Goal: Task Accomplishment & Management: Use online tool/utility

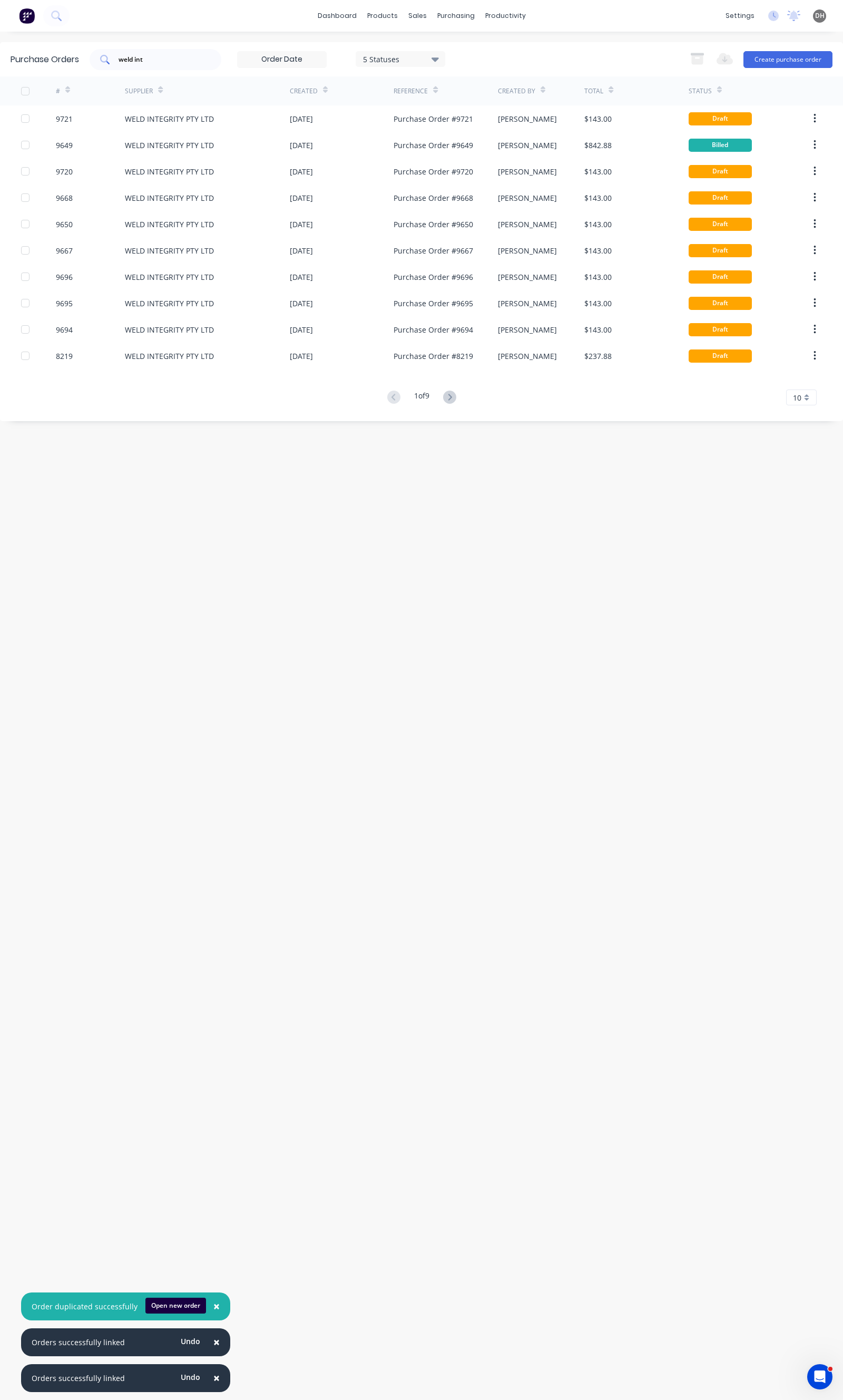
click at [180, 67] on div "weld int" at bounding box center [156, 60] width 132 height 21
type input "w"
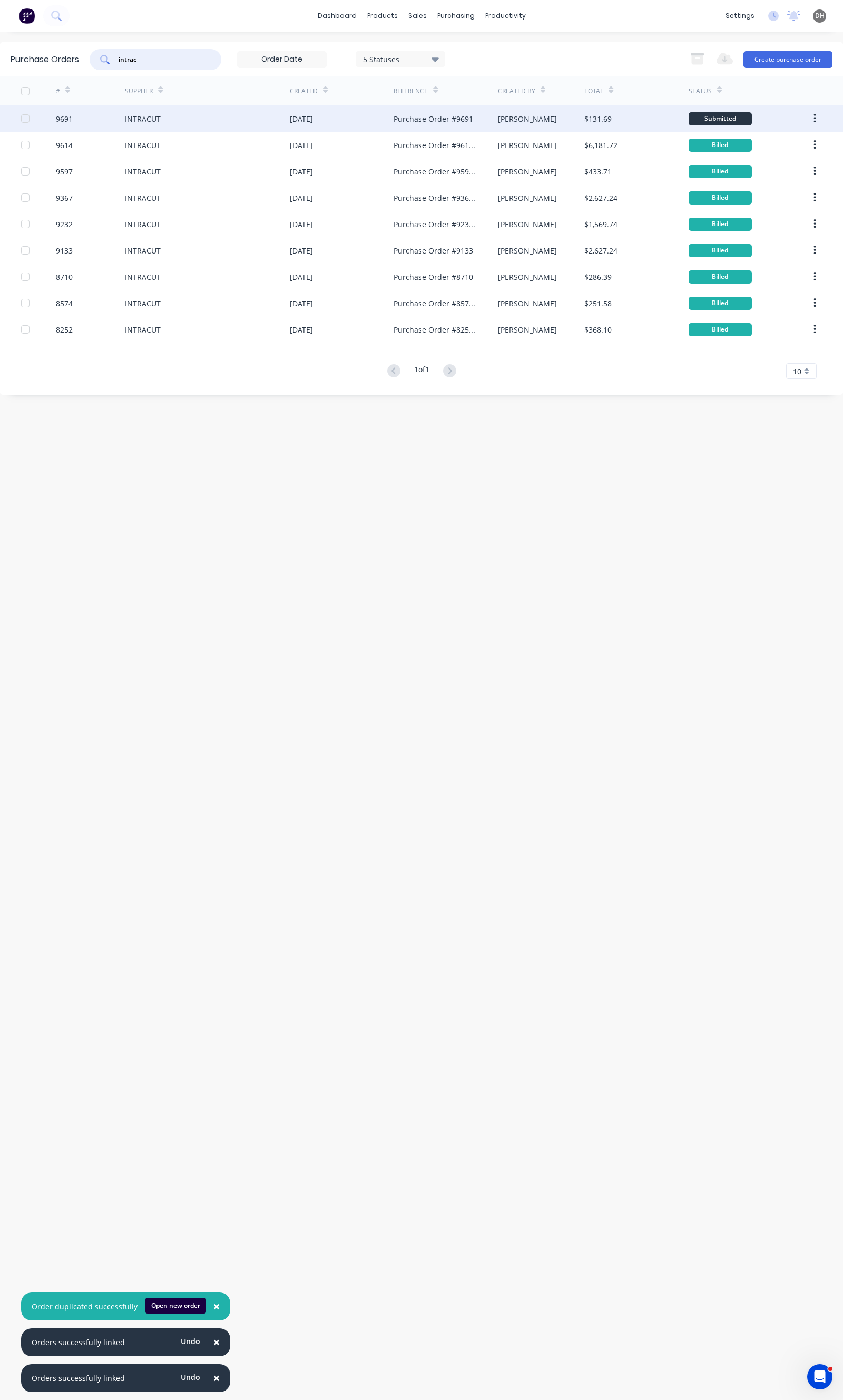
type input "intrac"
click at [167, 124] on div "INTRACUT" at bounding box center [207, 118] width 165 height 26
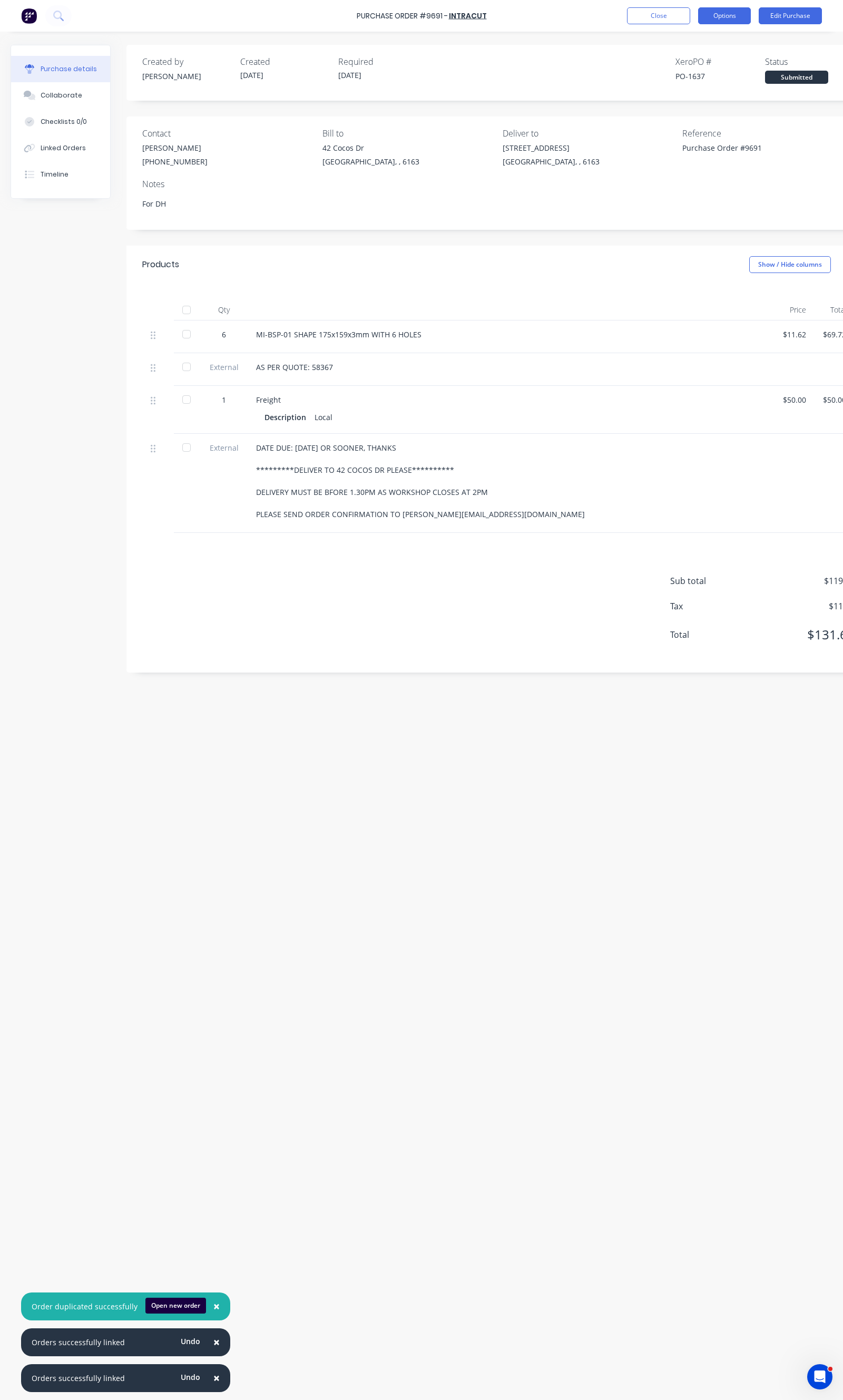
click at [734, 16] on button "Options" at bounding box center [724, 16] width 52 height 17
click at [708, 101] on div "Duplicate" at bounding box center [700, 106] width 81 height 15
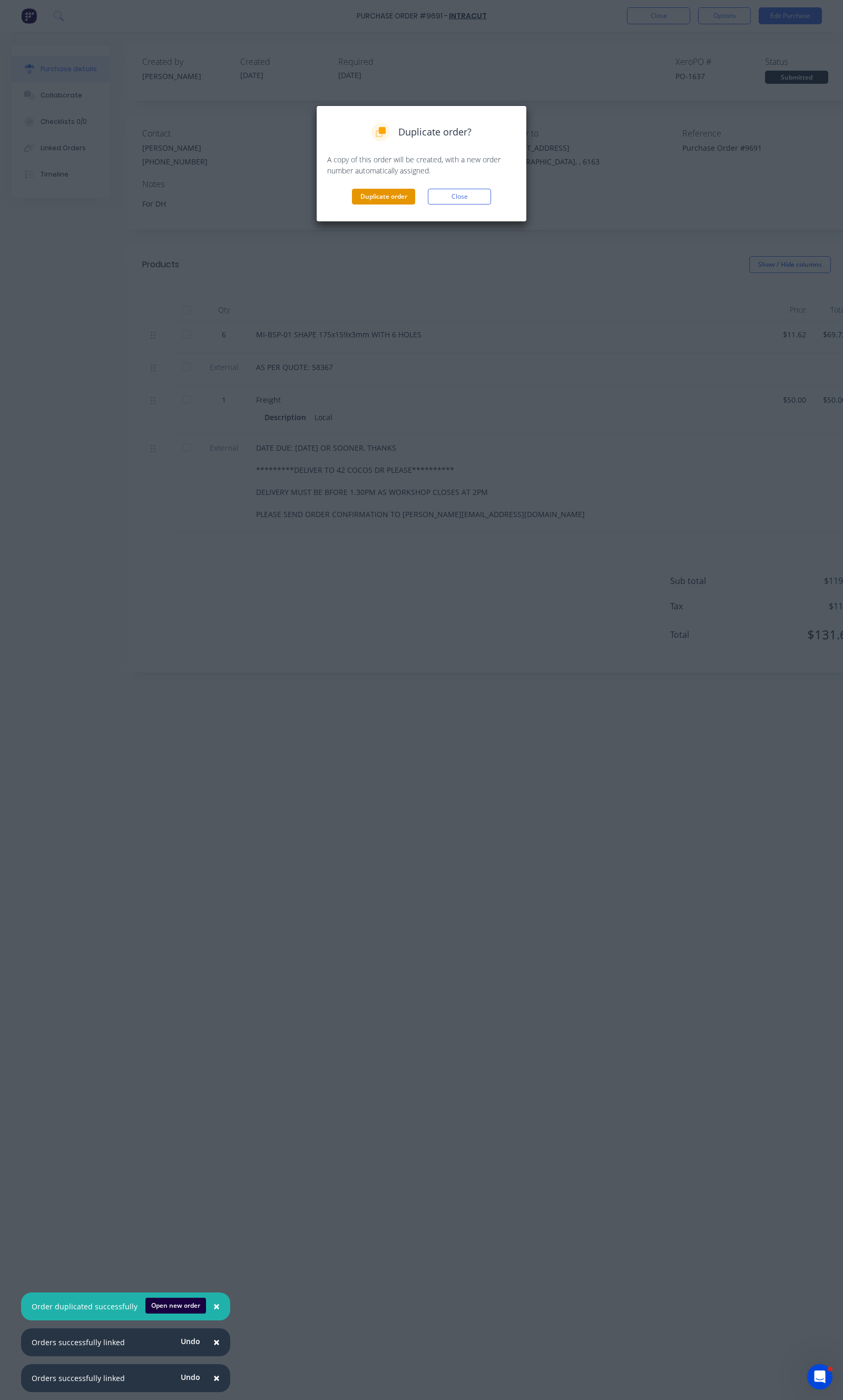
click at [376, 202] on button "Duplicate order" at bounding box center [383, 197] width 63 height 16
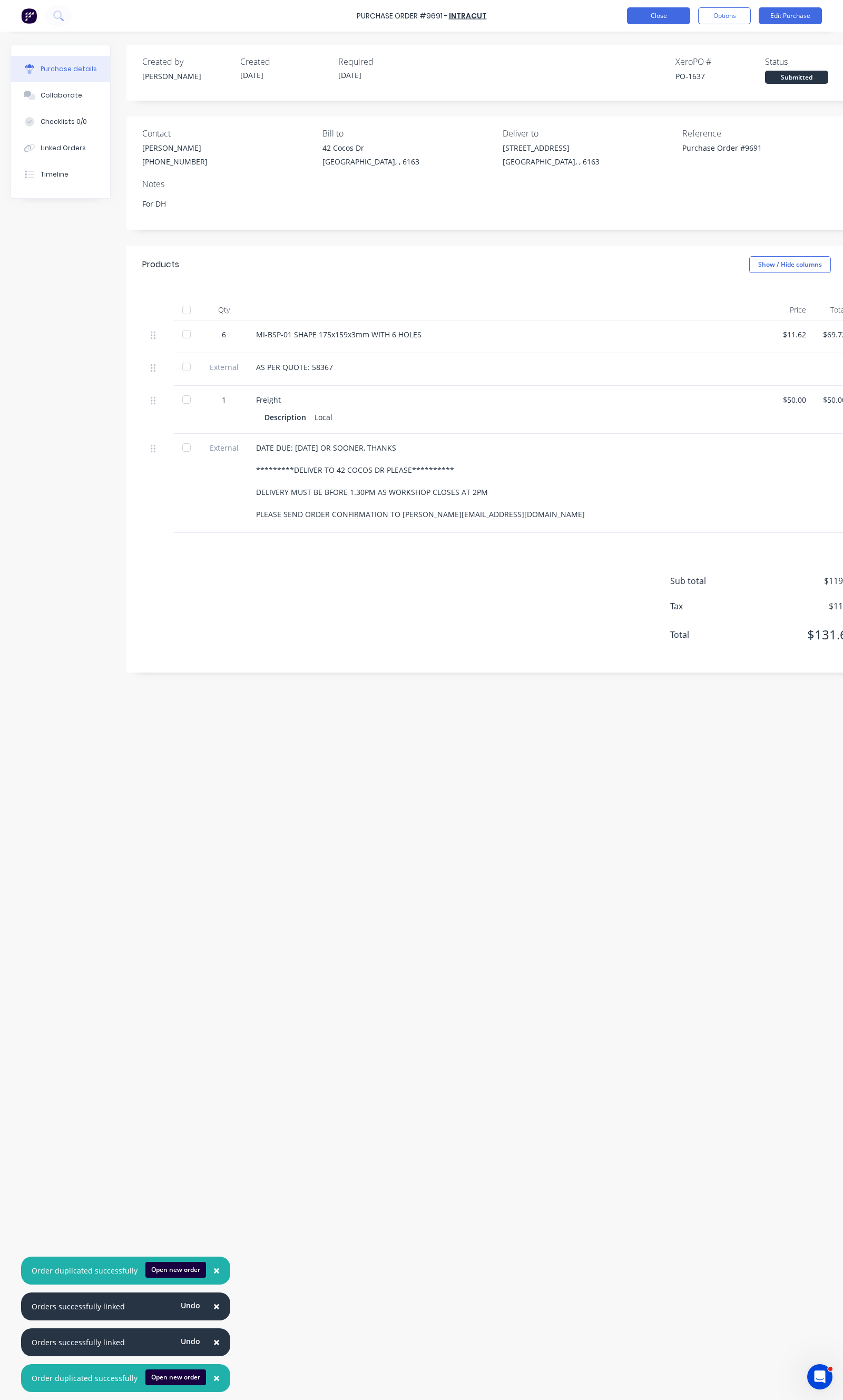
click at [648, 22] on button "Close" at bounding box center [658, 16] width 63 height 17
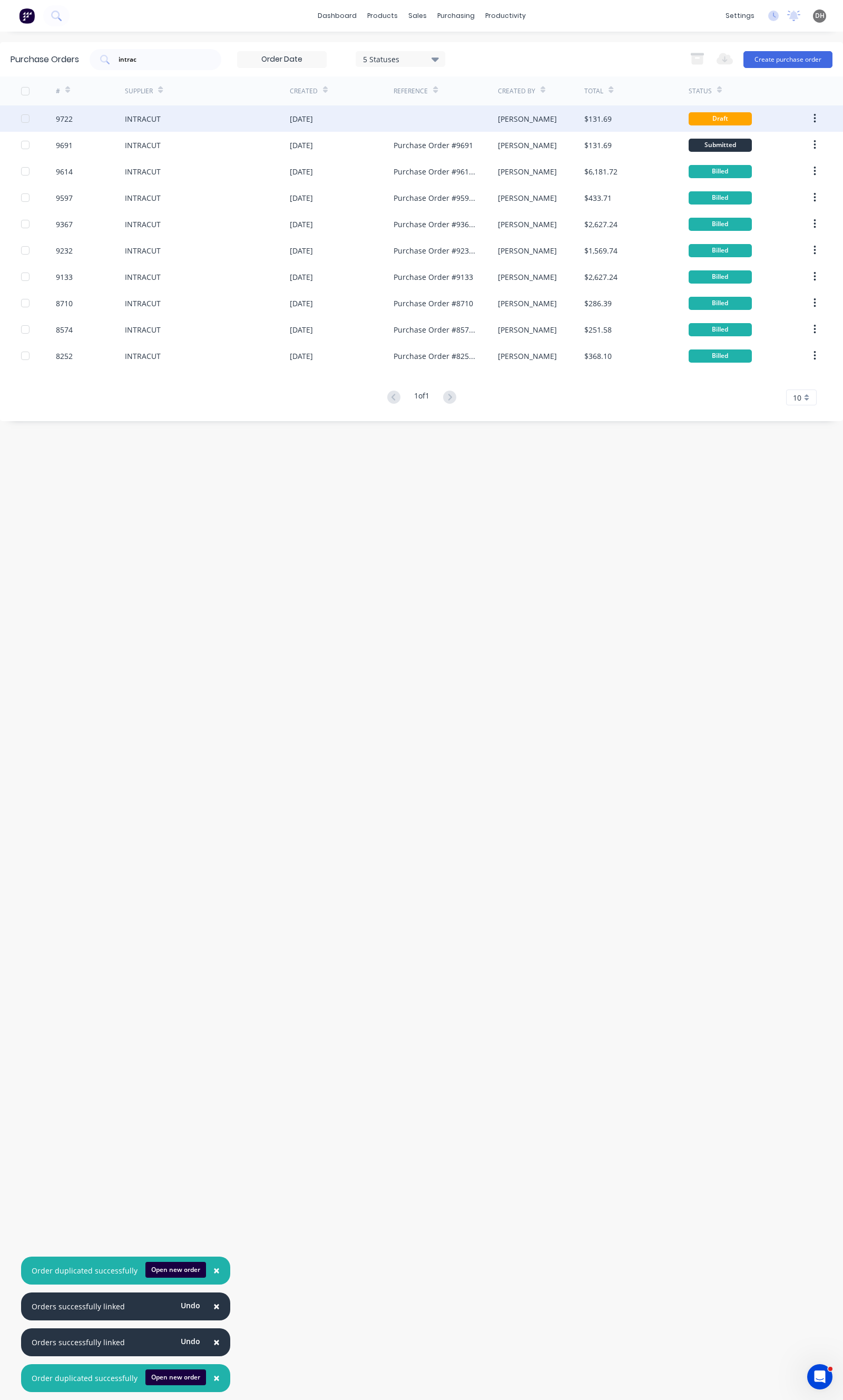
click at [201, 109] on div "INTRACUT" at bounding box center [207, 118] width 165 height 26
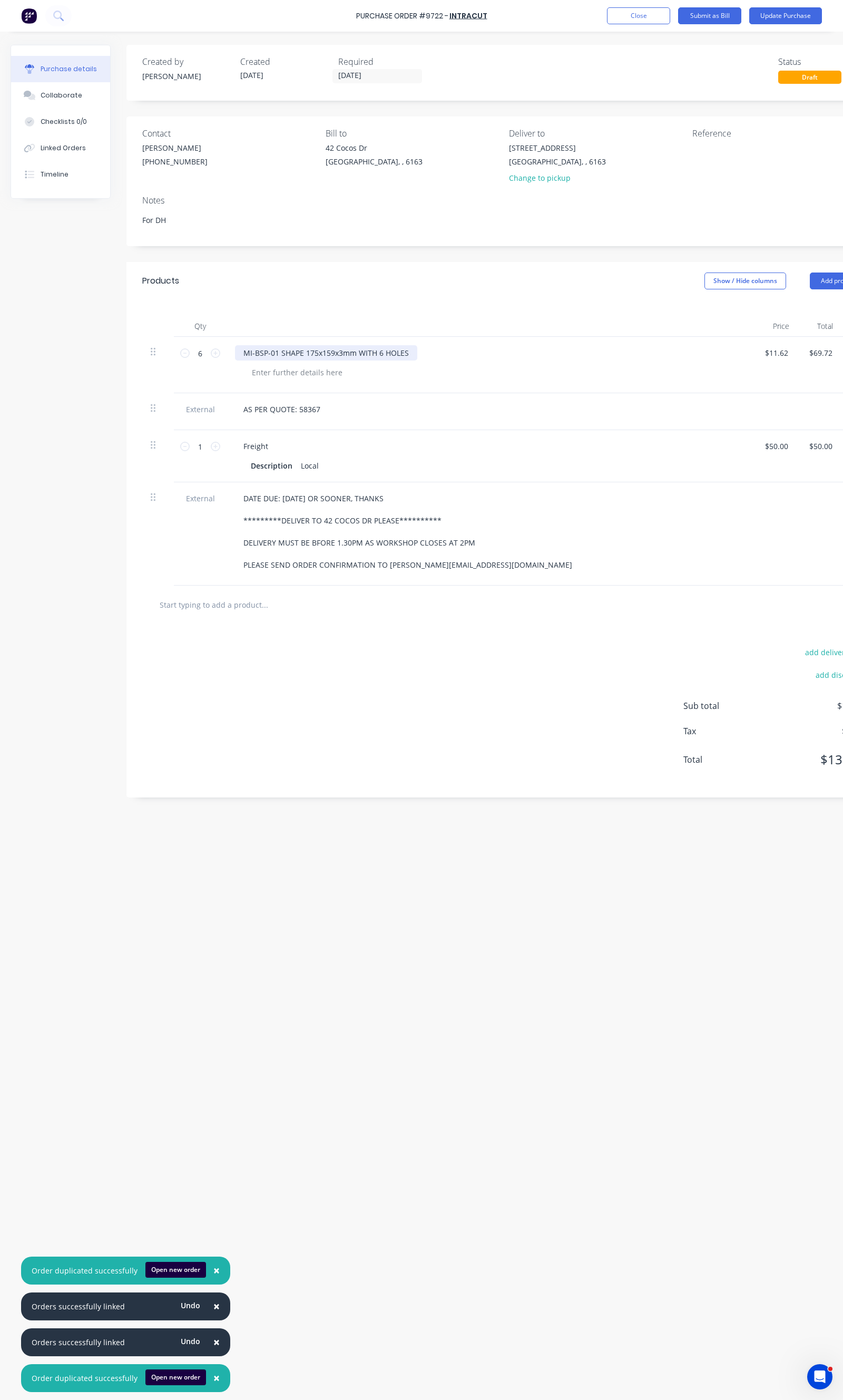
type textarea "x"
drag, startPoint x: 409, startPoint y: 351, endPoint x: 239, endPoint y: 357, distance: 170.1
click at [239, 357] on div "MI-BSP-01 SHAPE 175x159x3mm WITH 6 HOLES" at bounding box center [326, 353] width 182 height 15
paste div
type textarea "x"
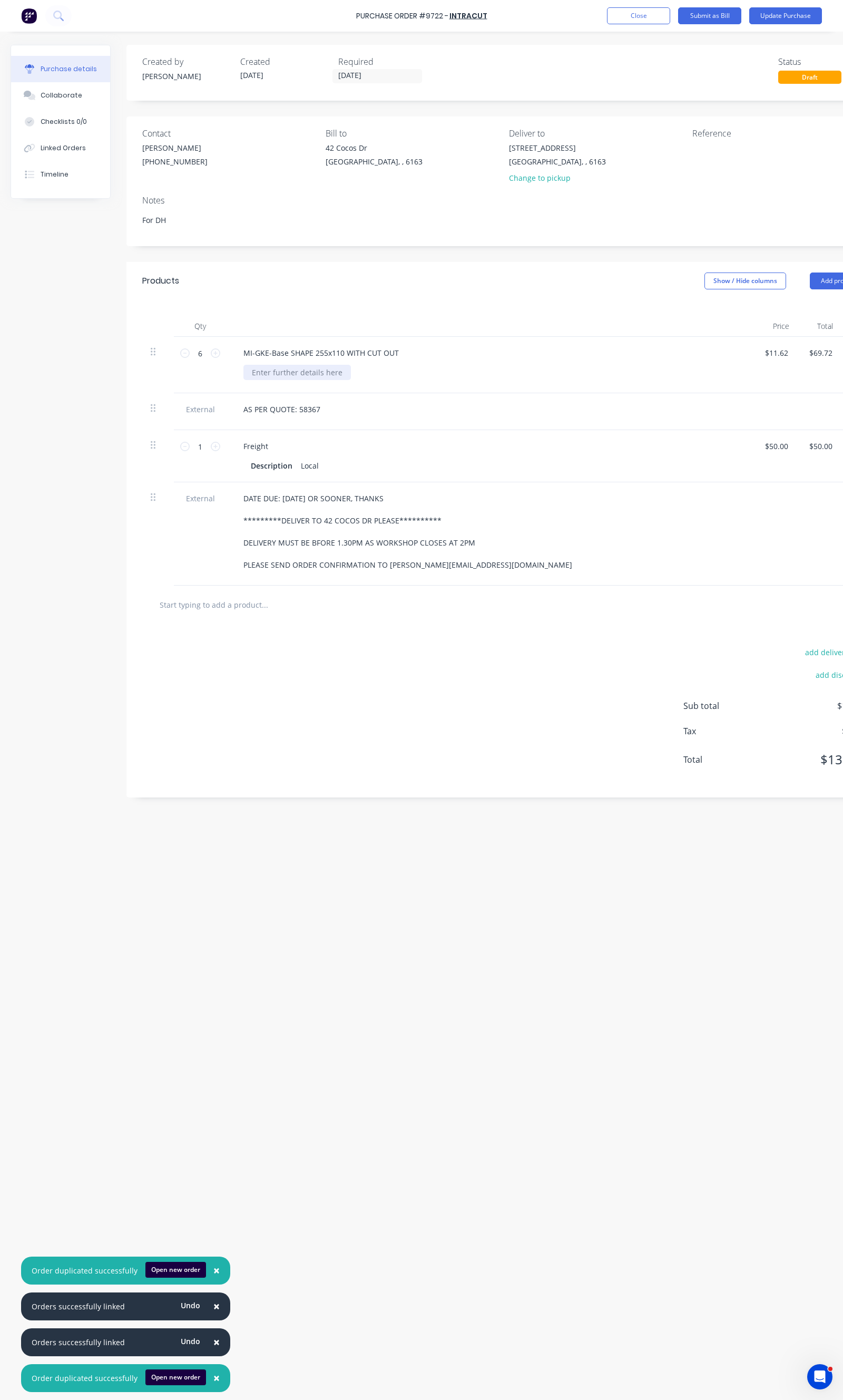
click at [264, 373] on div at bounding box center [297, 373] width 108 height 15
paste div
click at [189, 356] on input "6" at bounding box center [200, 353] width 21 height 16
click at [186, 356] on icon at bounding box center [184, 353] width 10 height 10
type textarea "x"
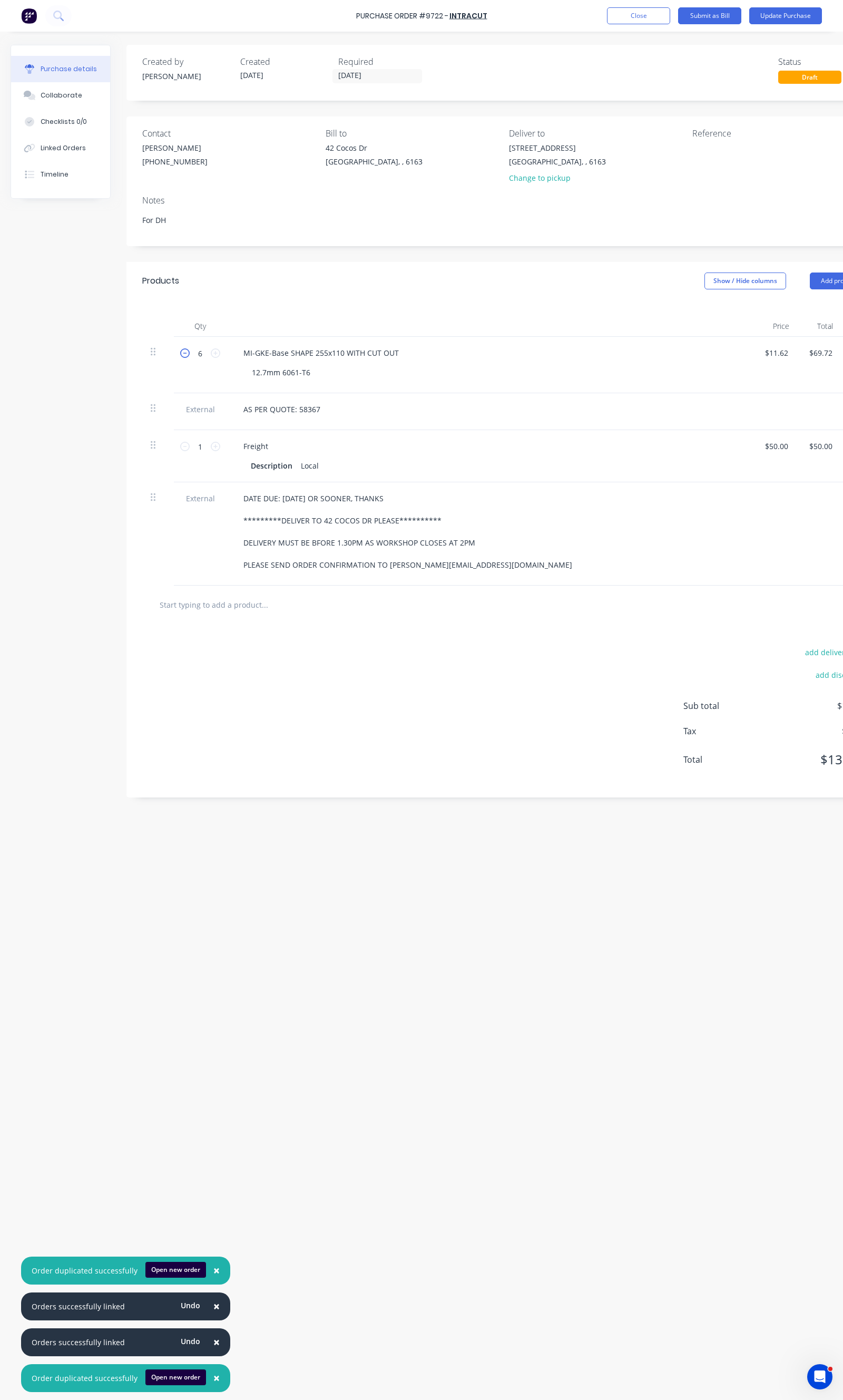
type input "5"
type input "$58.10"
click at [186, 356] on icon at bounding box center [184, 353] width 10 height 10
type textarea "x"
type input "4"
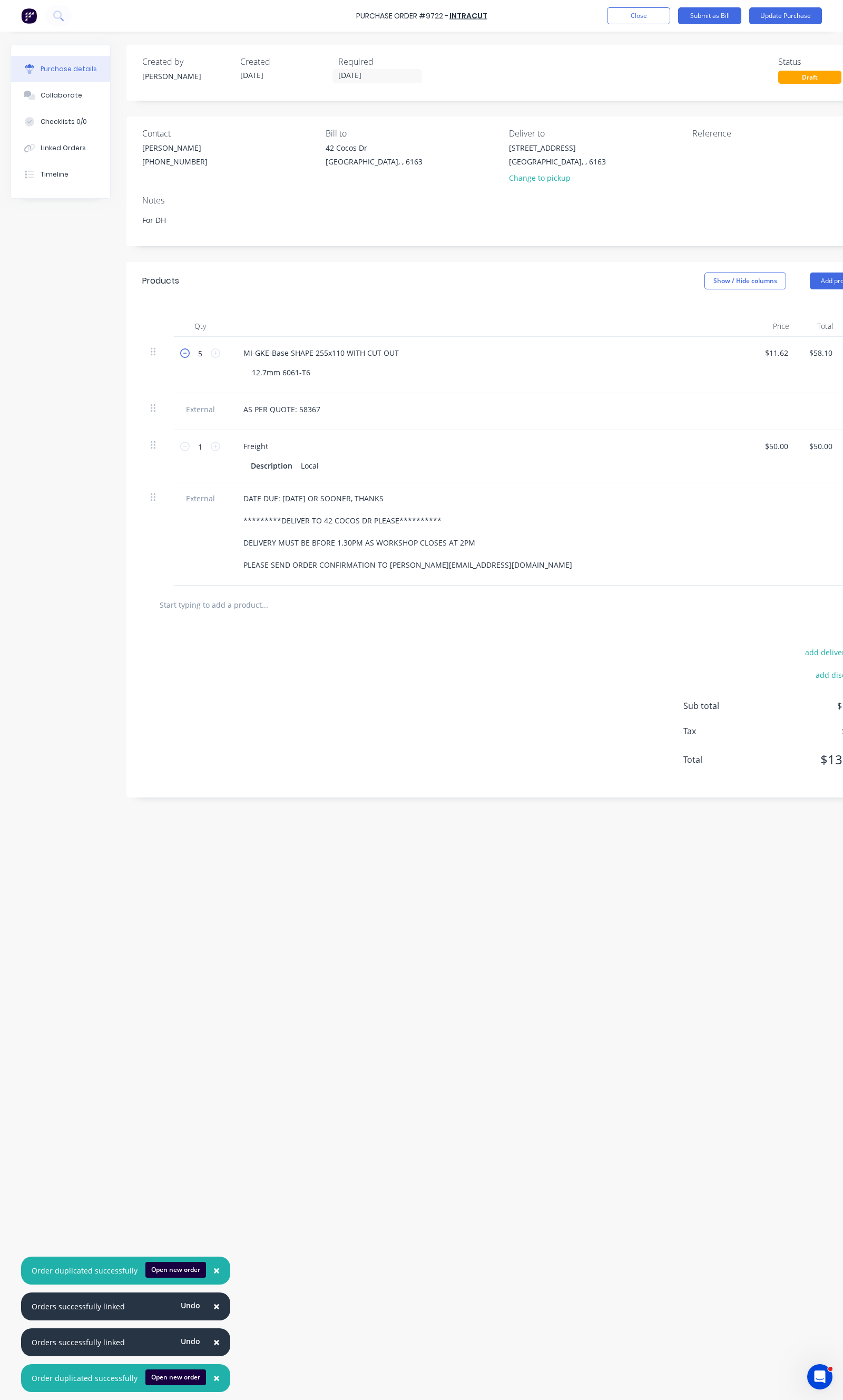
type input "$46.48"
click at [186, 356] on icon at bounding box center [184, 353] width 10 height 10
type textarea "x"
type input "3"
type input "$34.86"
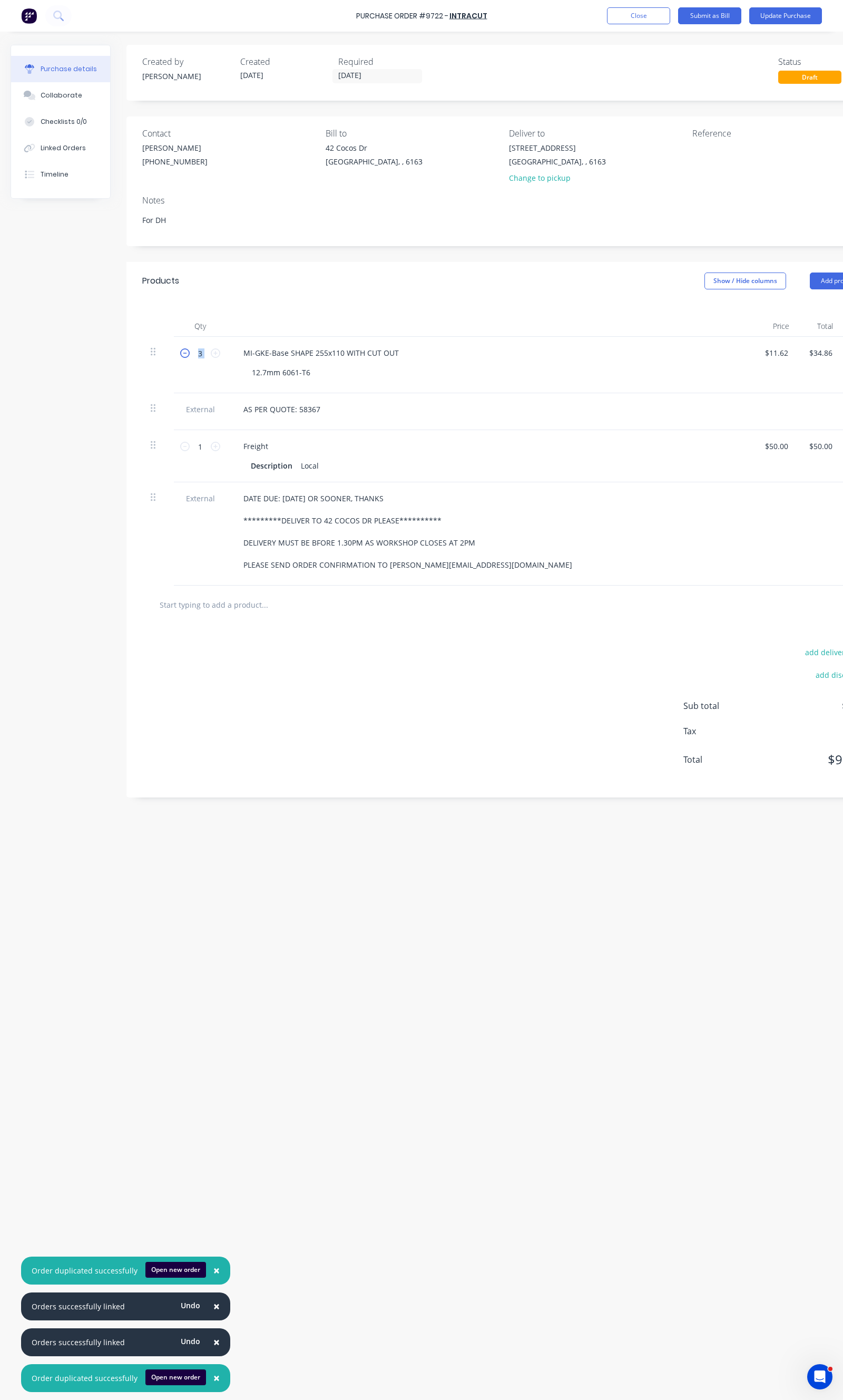
click at [186, 356] on icon at bounding box center [184, 353] width 10 height 10
type textarea "x"
type input "2"
type input "$23.24"
click at [186, 356] on icon at bounding box center [184, 353] width 10 height 10
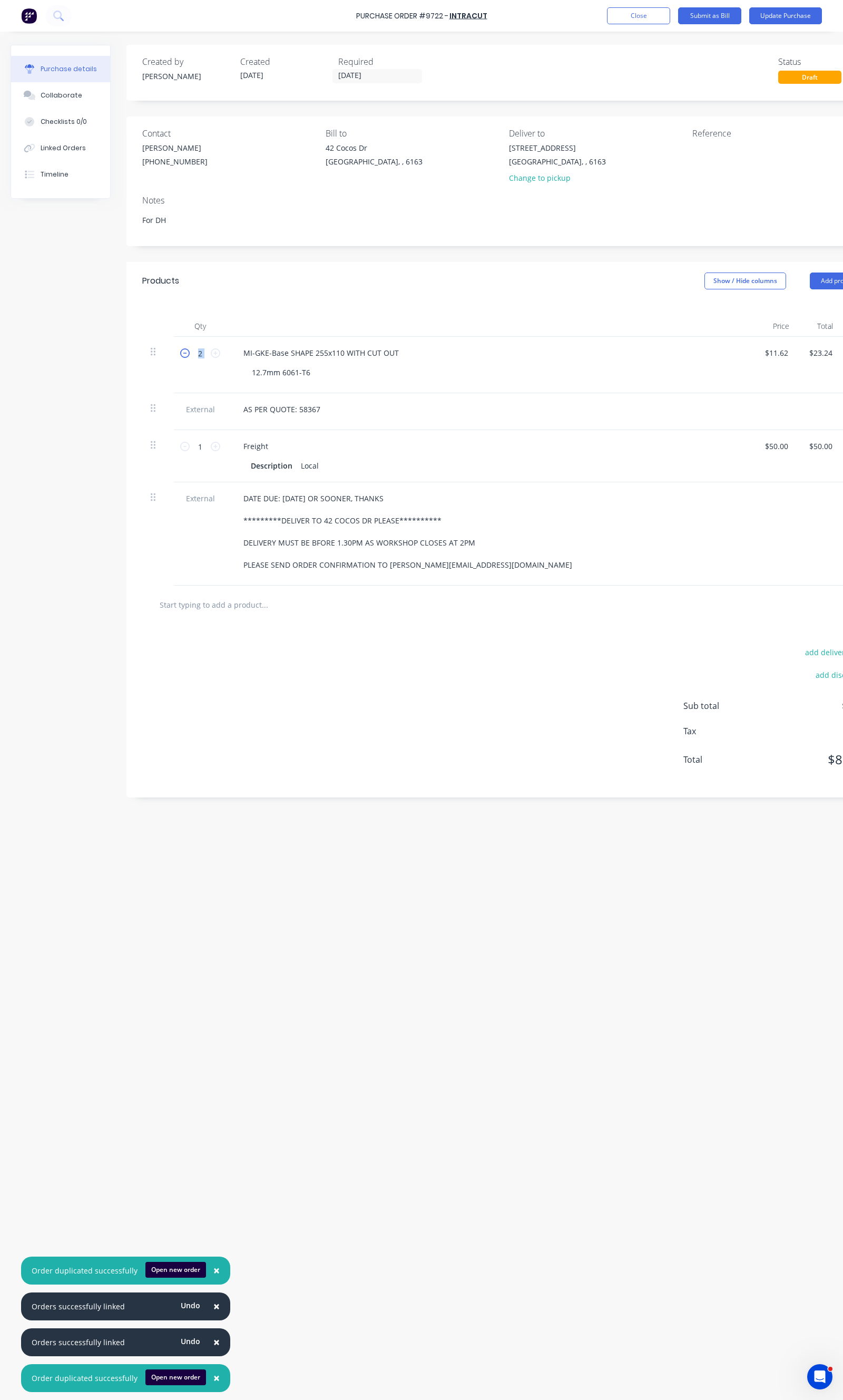
type textarea "x"
type input "1"
type input "$11.62"
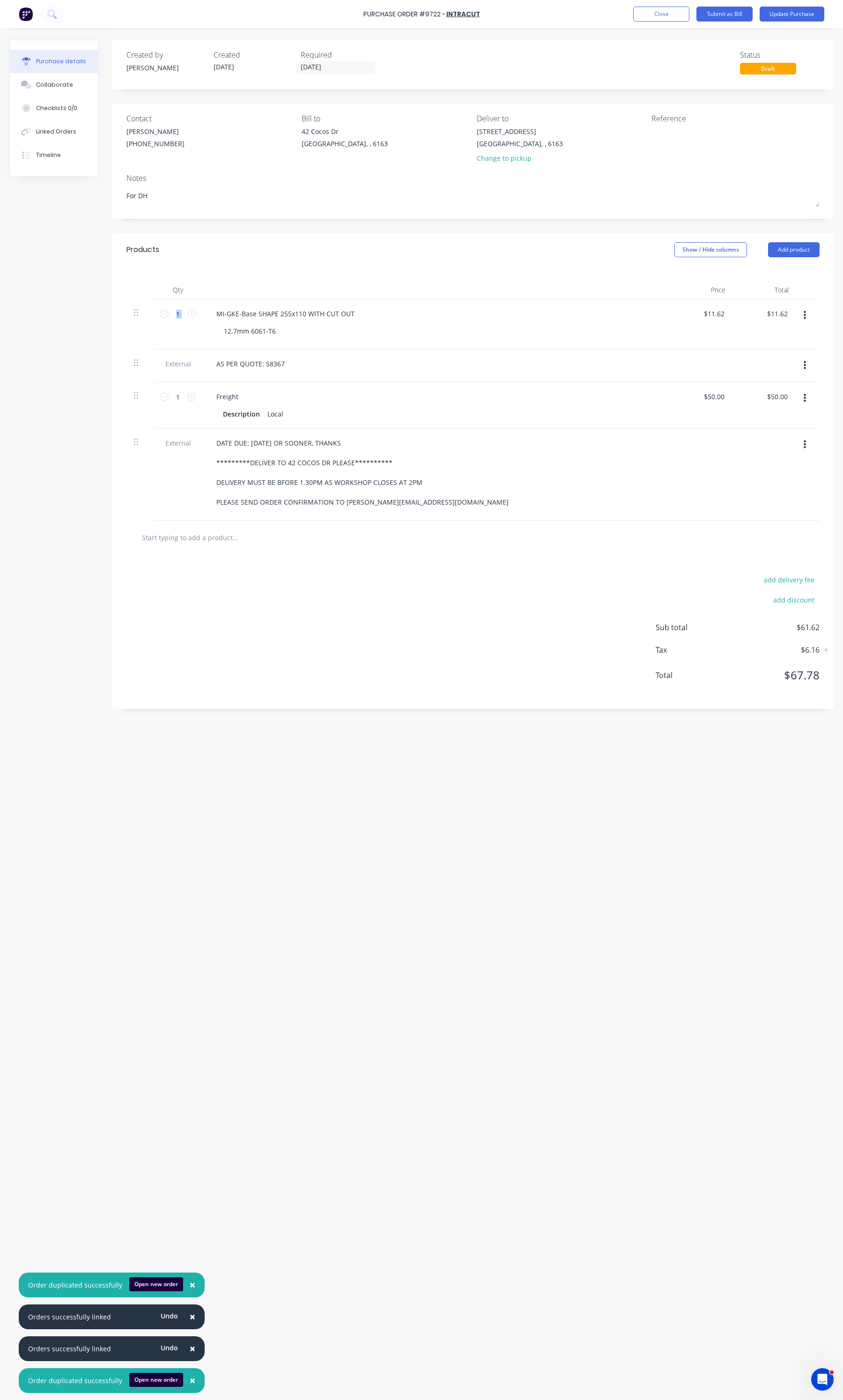
click at [749, 317] on icon "button" at bounding box center [805, 315] width 2 height 10
click at [749, 355] on button "Duplicate" at bounding box center [776, 359] width 80 height 19
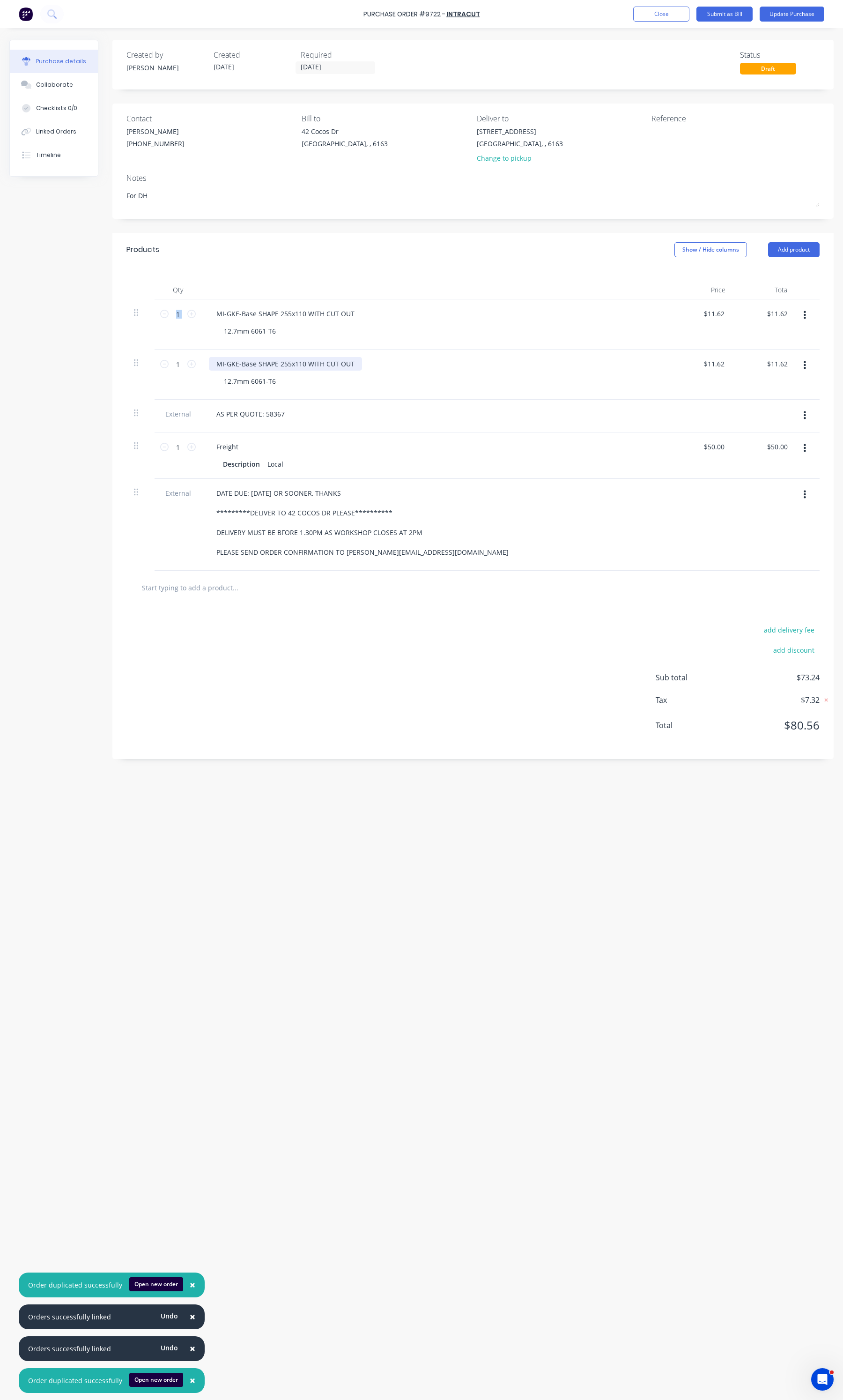
type textarea "x"
drag, startPoint x: 354, startPoint y: 364, endPoint x: 228, endPoint y: 369, distance: 126.1
click at [228, 369] on div "MI-GKE-Base SHAPE 255x110 WITH CUT OUT" at bounding box center [285, 364] width 153 height 14
paste div
click at [191, 368] on icon at bounding box center [191, 364] width 9 height 9
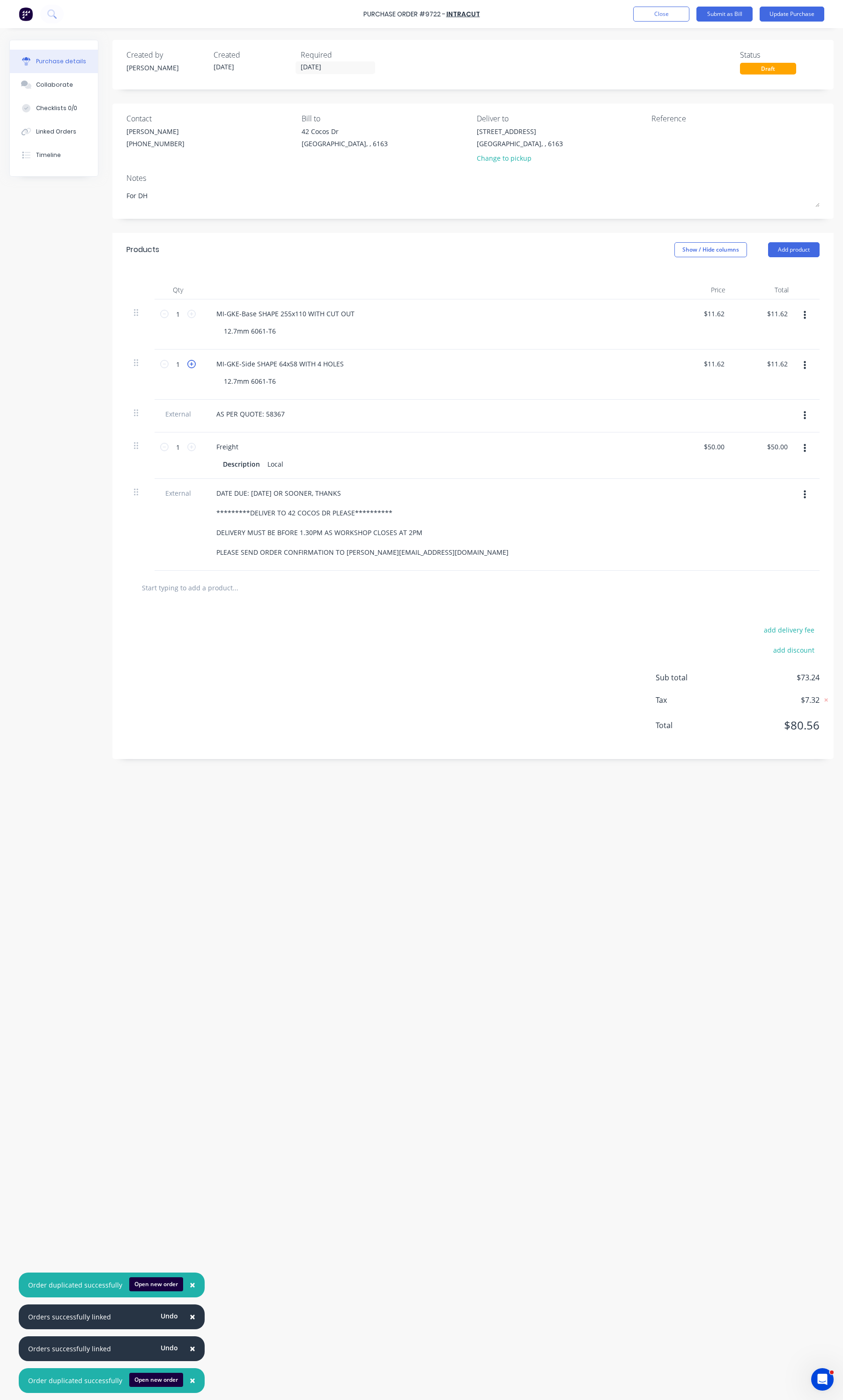
type textarea "x"
type input "2"
type input "$23.24"
click at [235, 379] on div "12.7mm 6061-T6" at bounding box center [250, 381] width 67 height 14
type textarea "x"
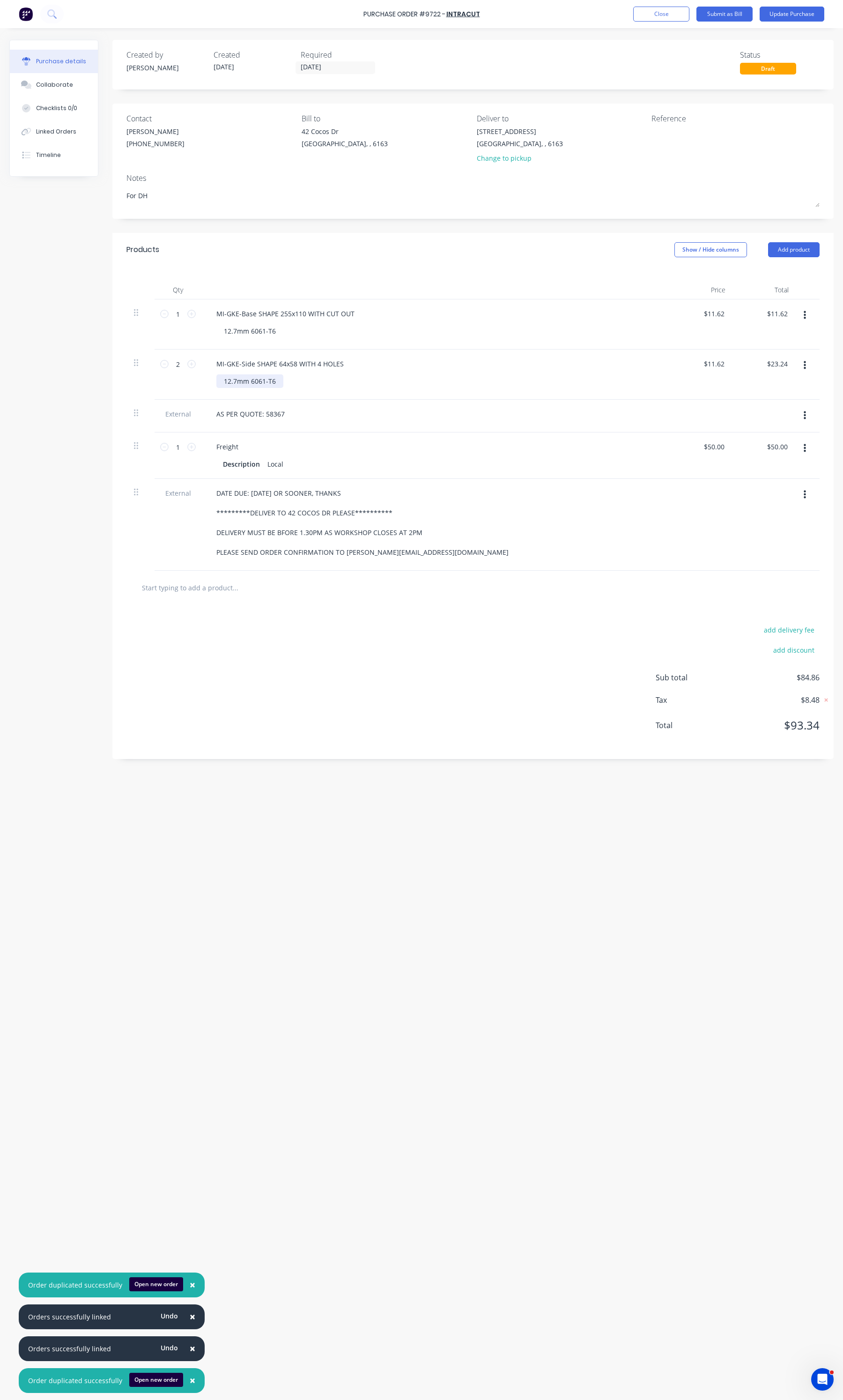
click at [237, 379] on div "12.7mm 6061-T6" at bounding box center [250, 381] width 67 height 14
type textarea "x"
type input "11.62"
click at [718, 309] on input "11.62" at bounding box center [714, 314] width 25 height 14
type textarea "x"
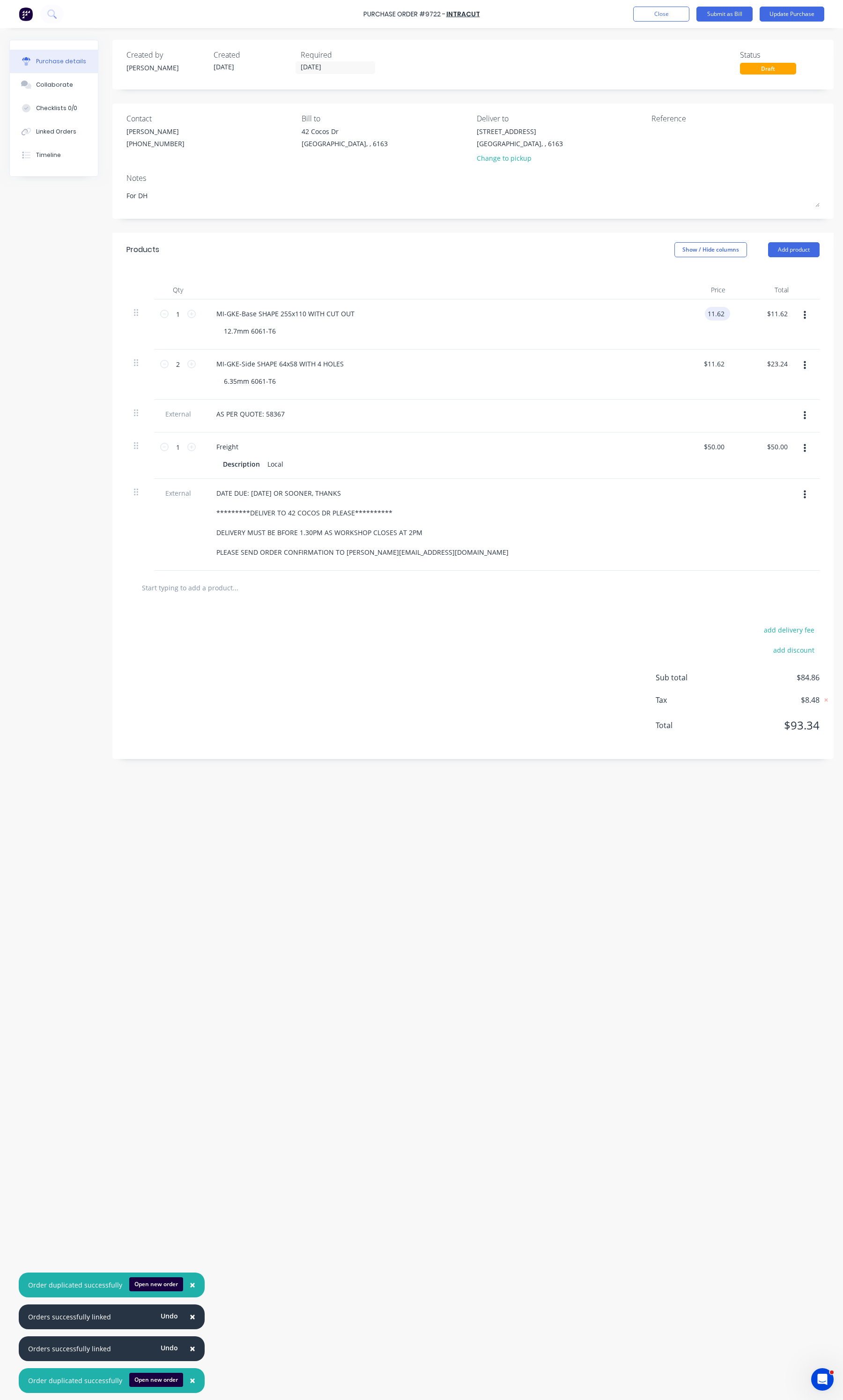
click at [718, 309] on input "11.62" at bounding box center [716, 314] width 22 height 14
type input "49.54"
type textarea "x"
type input "$49.54"
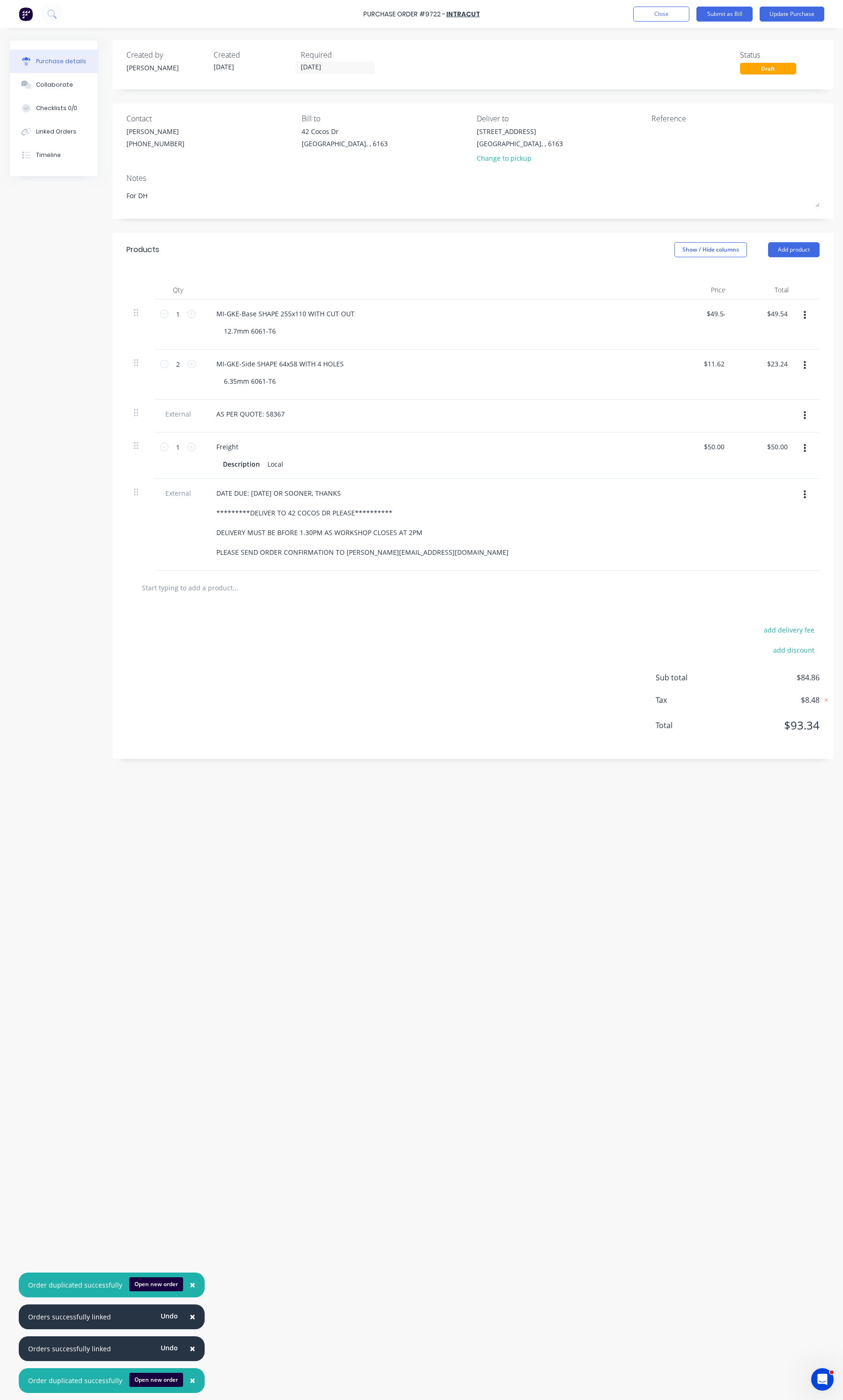
click at [694, 372] on div "$11.62 $11.62" at bounding box center [701, 375] width 63 height 50
type textarea "x"
type input "11.62"
click at [712, 366] on input "11.62" at bounding box center [714, 364] width 25 height 14
type textarea "x"
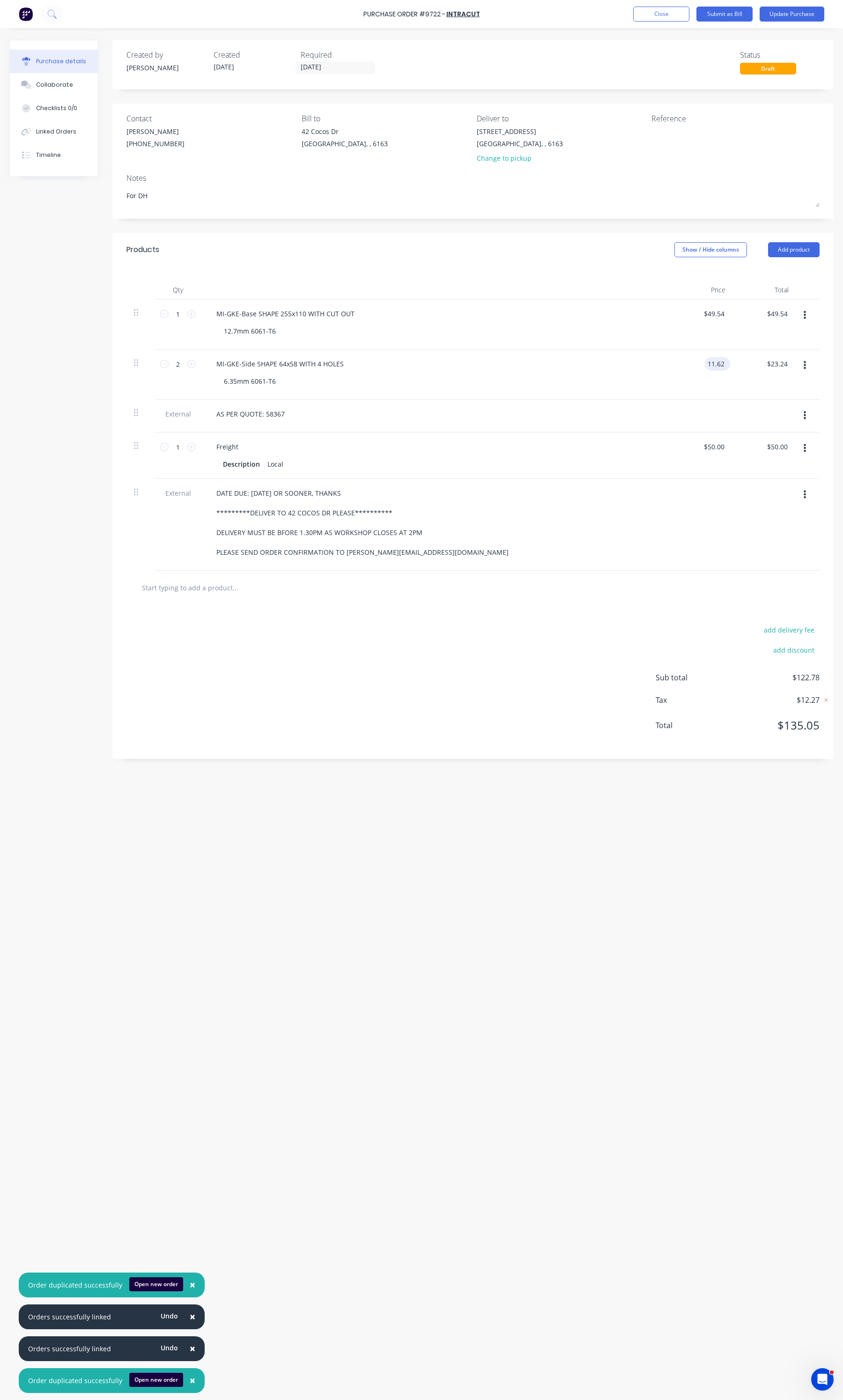
click at [712, 366] on input "11.62" at bounding box center [716, 364] width 22 height 14
type input "6.46"
type textarea "x"
type input "$6.46"
type input "12.92"
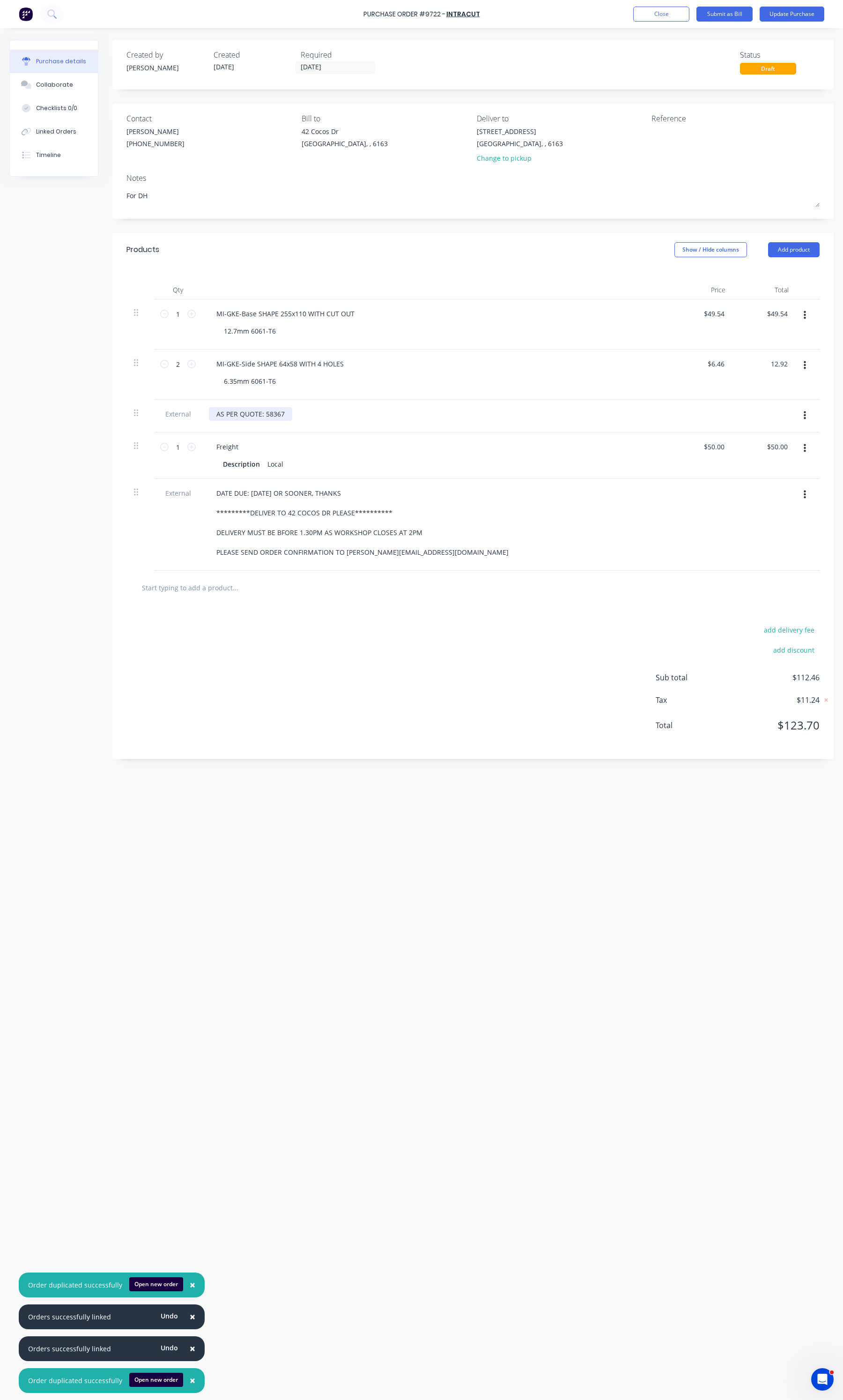
type textarea "x"
type input "$12.92"
click at [285, 413] on div "AS PER QUOTE: 58367" at bounding box center [250, 414] width 83 height 14
type textarea "x"
click at [285, 416] on div "AS PER QUOTE: 58367" at bounding box center [250, 414] width 83 height 14
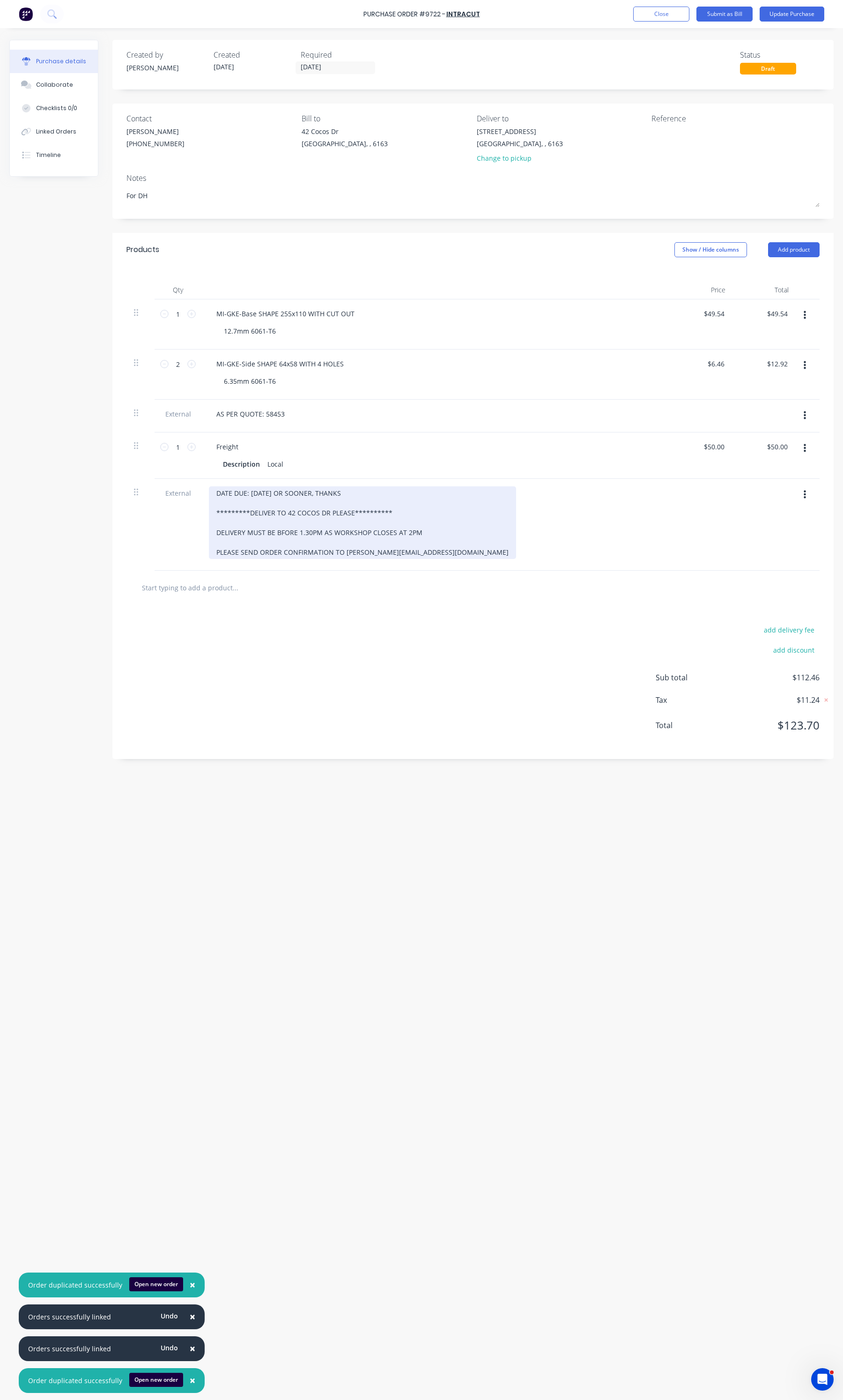
type textarea "x"
click at [256, 495] on div "**********" at bounding box center [363, 523] width 307 height 73
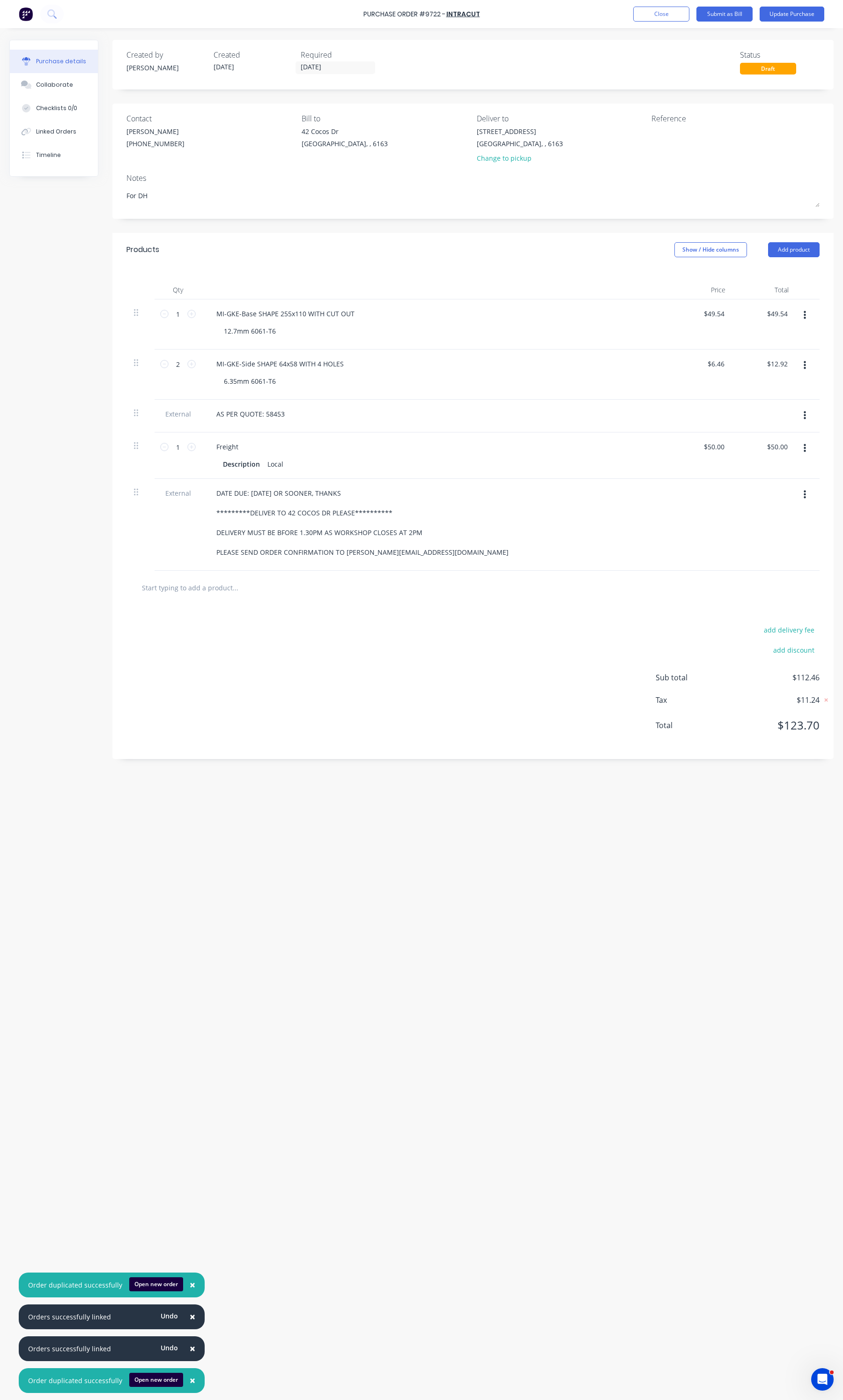
click at [365, 627] on div "add delivery fee add discount Sub total $112.46 Tax $11.24 Total $123.70" at bounding box center [473, 682] width 721 height 154
click at [324, 73] on label "26/09/25" at bounding box center [335, 68] width 80 height 13
click at [324, 73] on input "26/09/25" at bounding box center [335, 68] width 79 height 12
click at [327, 61] on label "26/09/25" at bounding box center [335, 68] width 80 height 13
click at [327, 62] on input "26/09/25" at bounding box center [335, 68] width 79 height 12
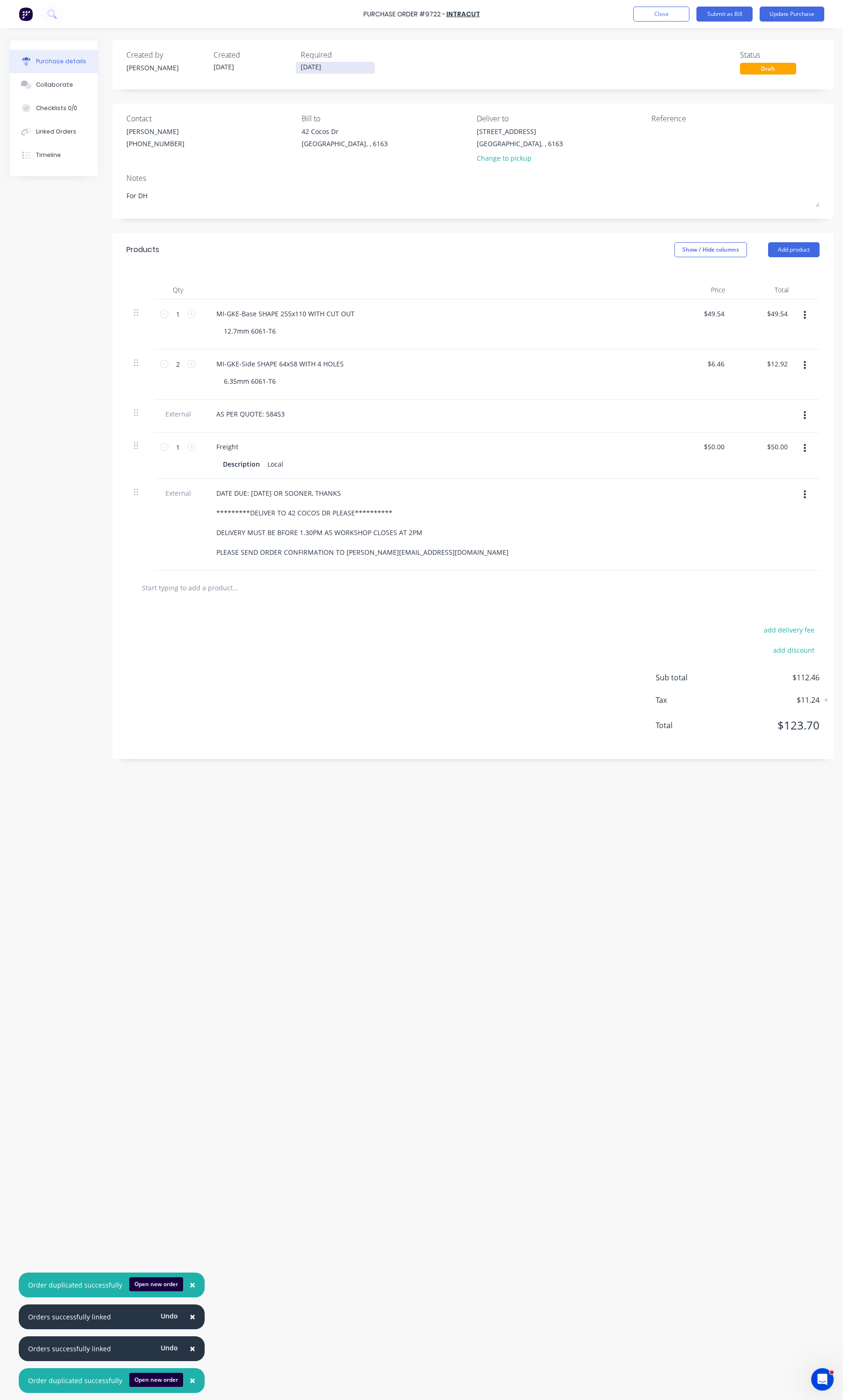
click at [340, 67] on input "26/09/25" at bounding box center [335, 68] width 79 height 12
click at [396, 183] on div "3" at bounding box center [402, 186] width 14 height 14
type textarea "x"
type input "03/10/25"
click at [749, 17] on button "Update Purchase" at bounding box center [792, 14] width 65 height 15
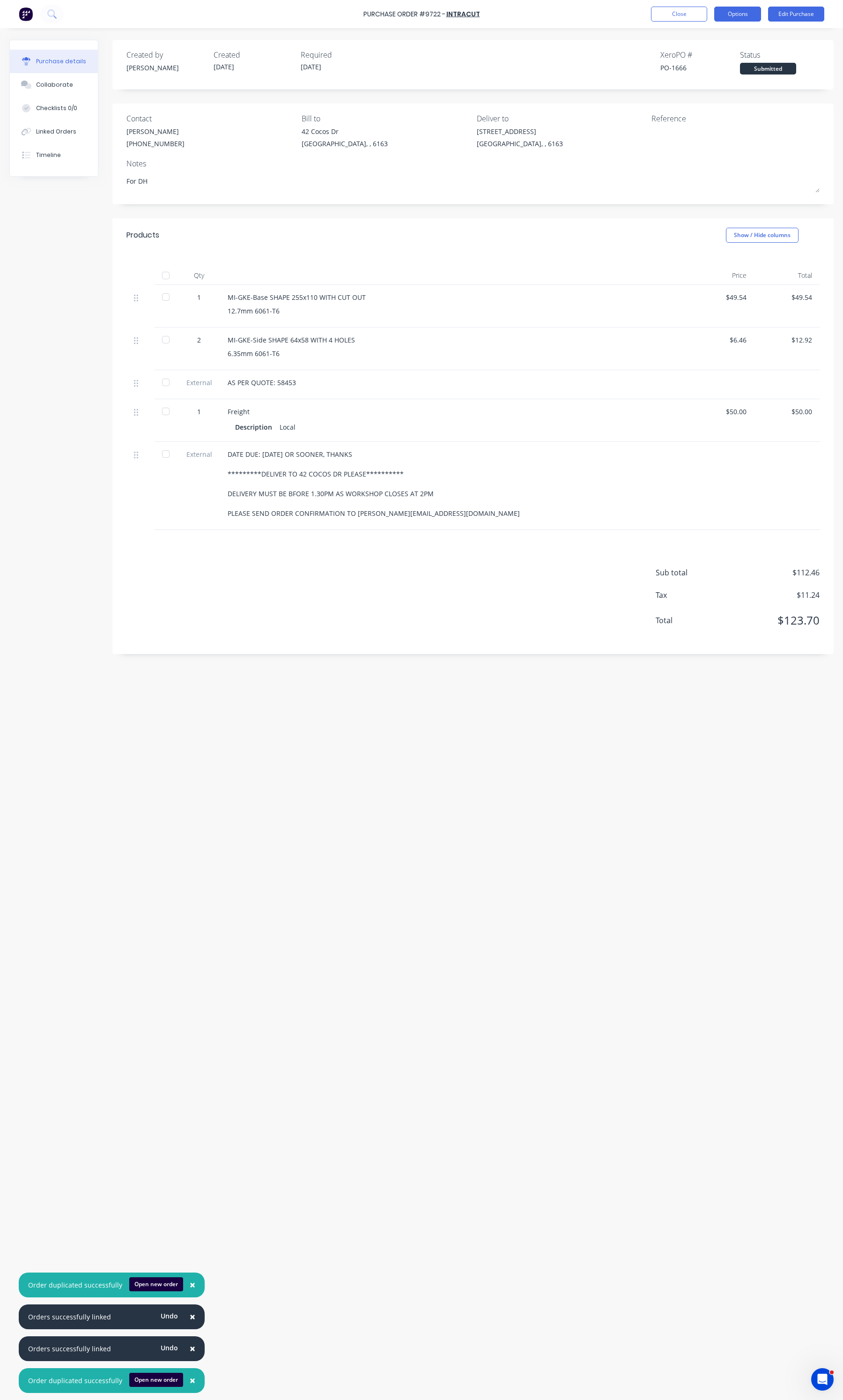
click at [749, 10] on button "Options" at bounding box center [738, 14] width 47 height 15
click at [709, 44] on div "Print / Email" at bounding box center [717, 38] width 72 height 14
click at [697, 60] on div "With pricing" at bounding box center [717, 57] width 72 height 14
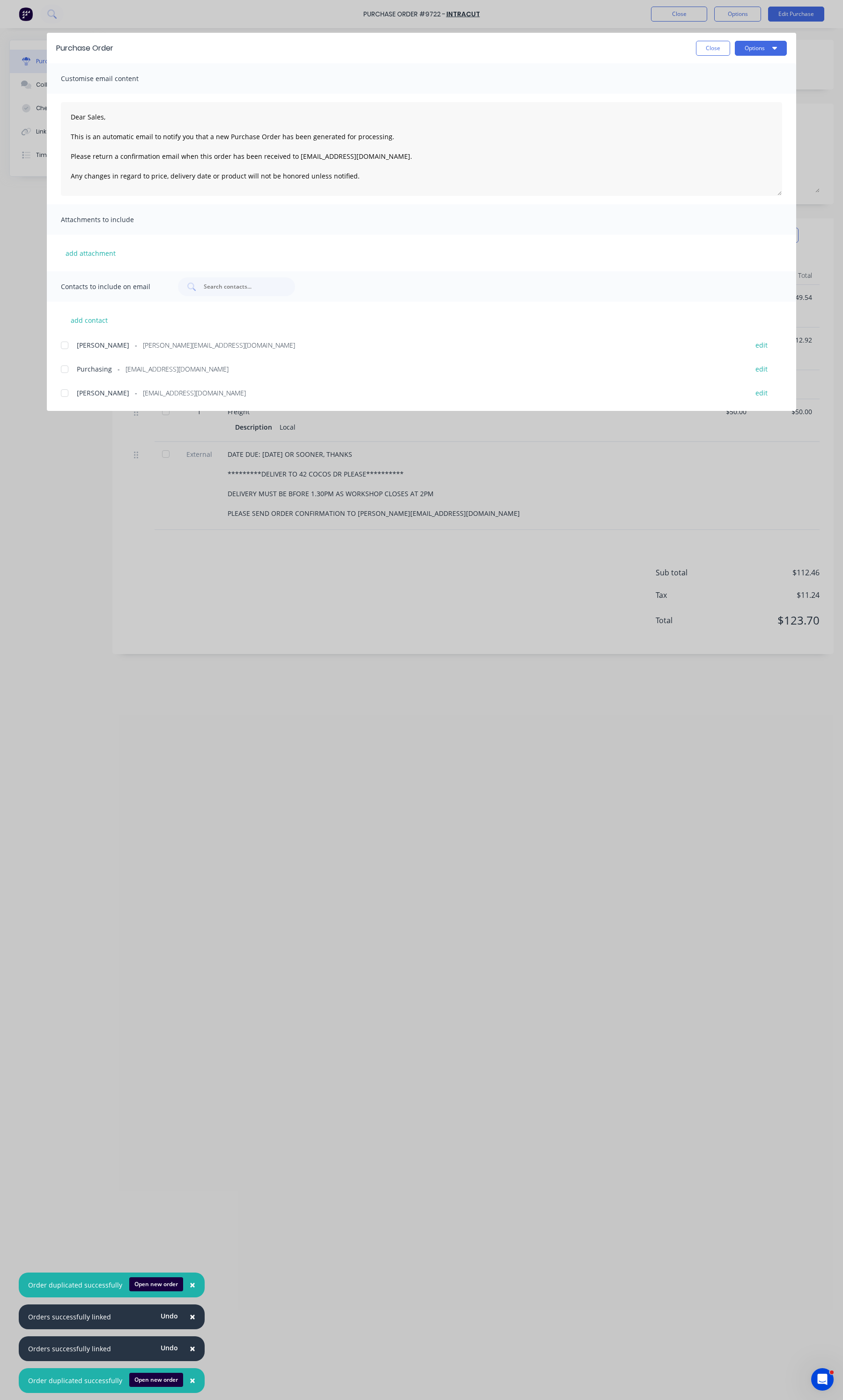
click at [66, 350] on div at bounding box center [64, 345] width 19 height 19
click at [749, 44] on button "Options" at bounding box center [760, 48] width 52 height 15
click at [738, 105] on div "Email" at bounding box center [742, 109] width 72 height 14
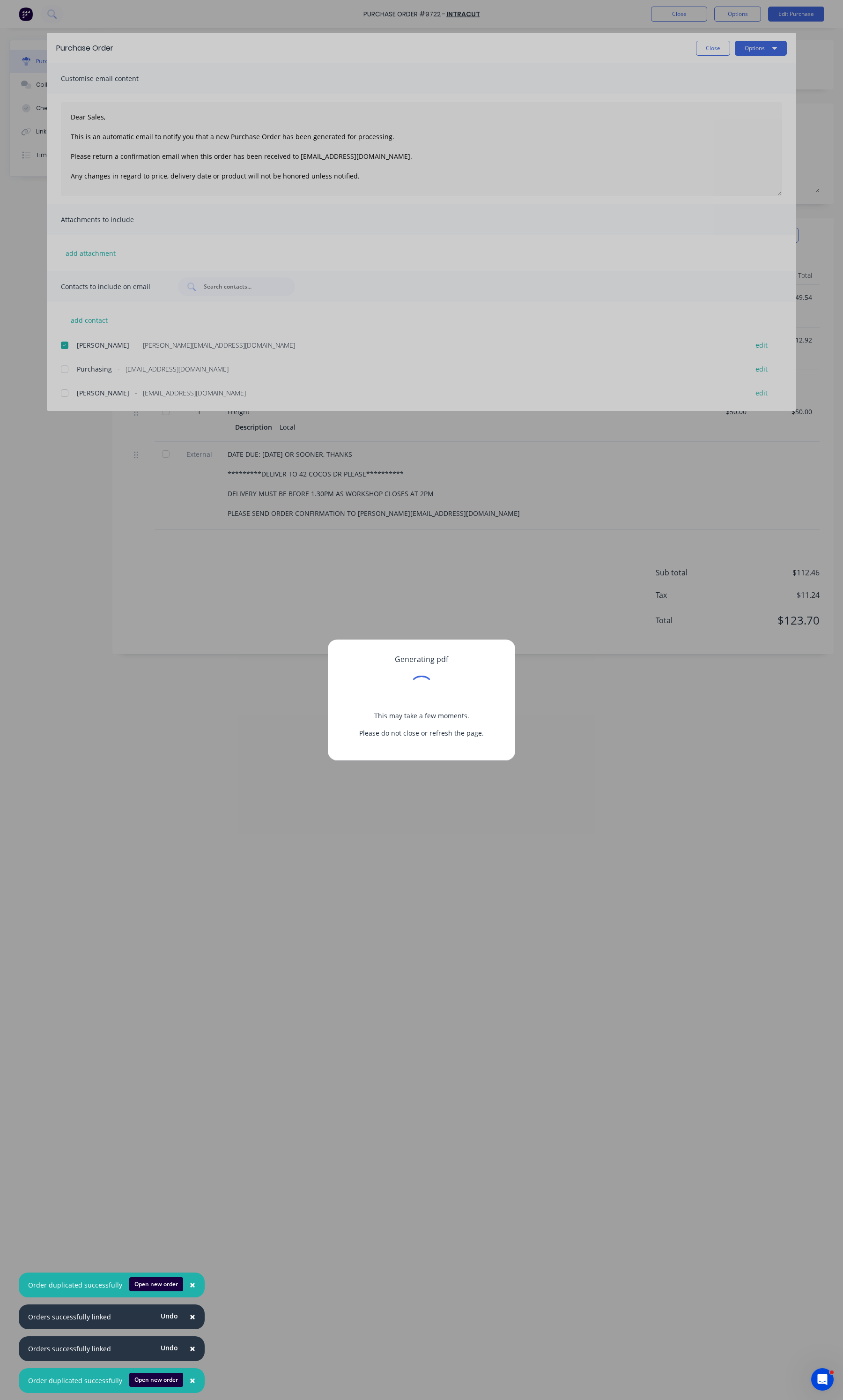
click at [273, 826] on div "Generating pdf This may take a few moments. Please do not close or refresh the …" at bounding box center [421, 700] width 843 height 1400
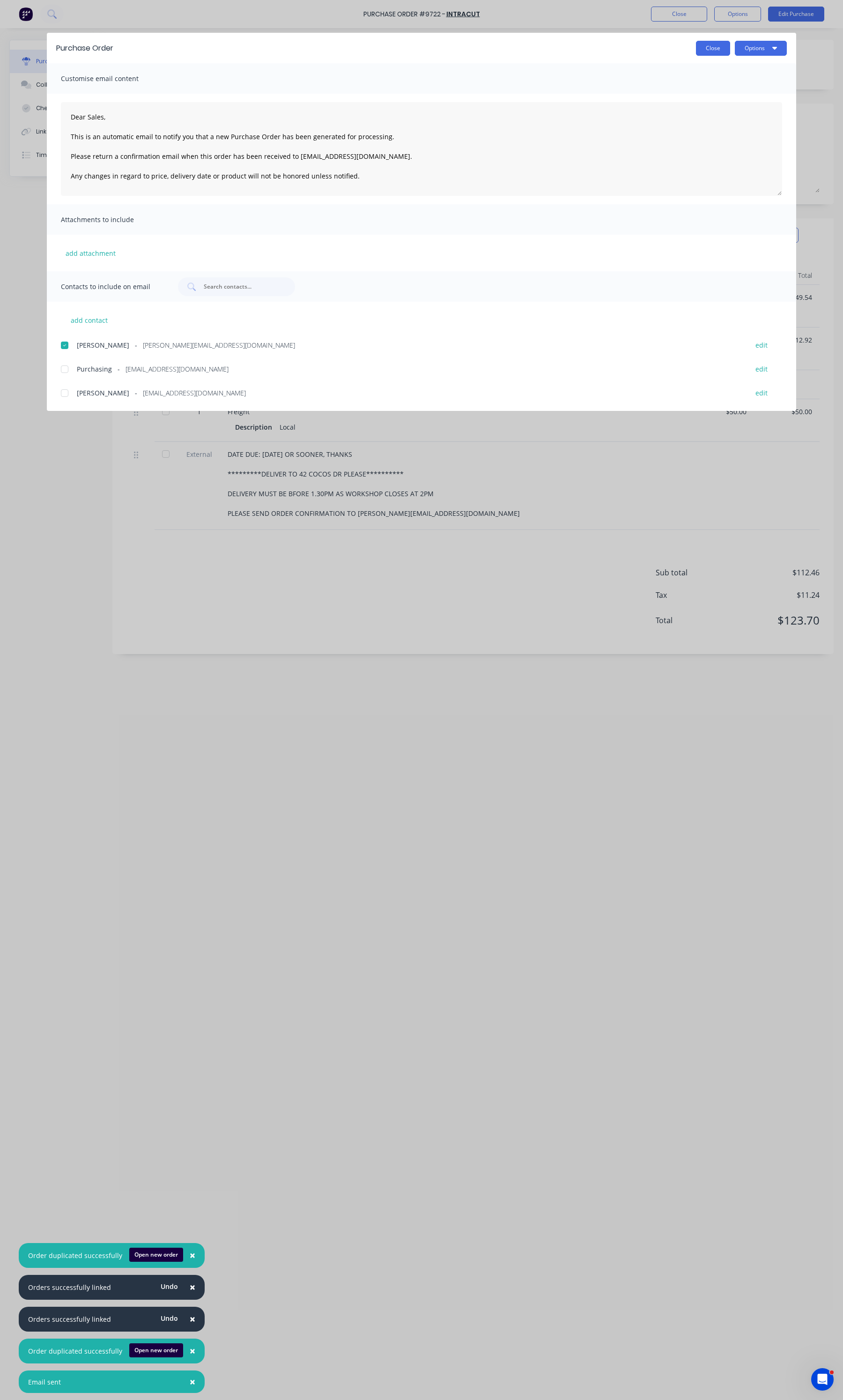
click at [706, 48] on button "Close" at bounding box center [713, 48] width 34 height 15
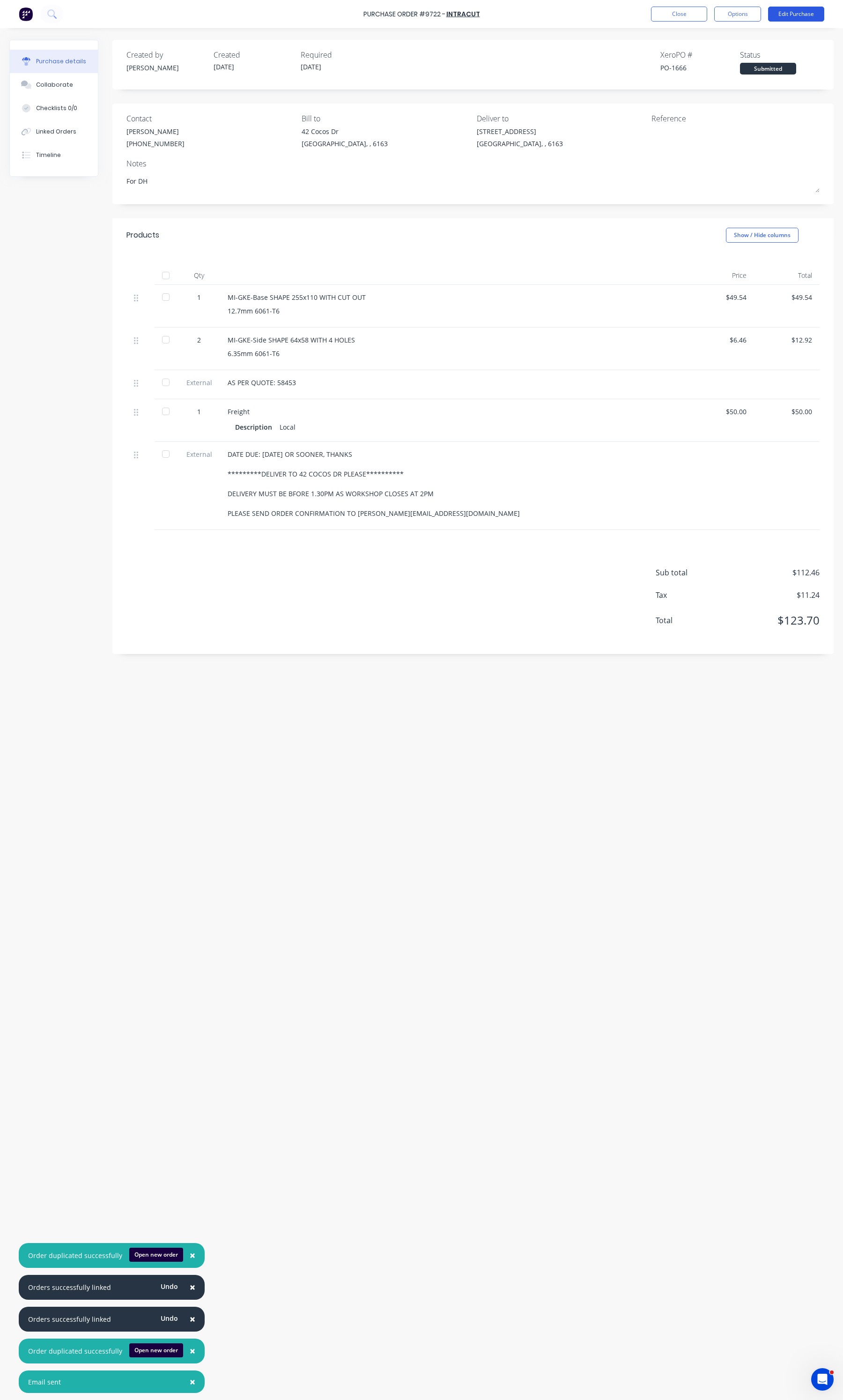
click at [749, 17] on button "Edit Purchase" at bounding box center [796, 14] width 56 height 15
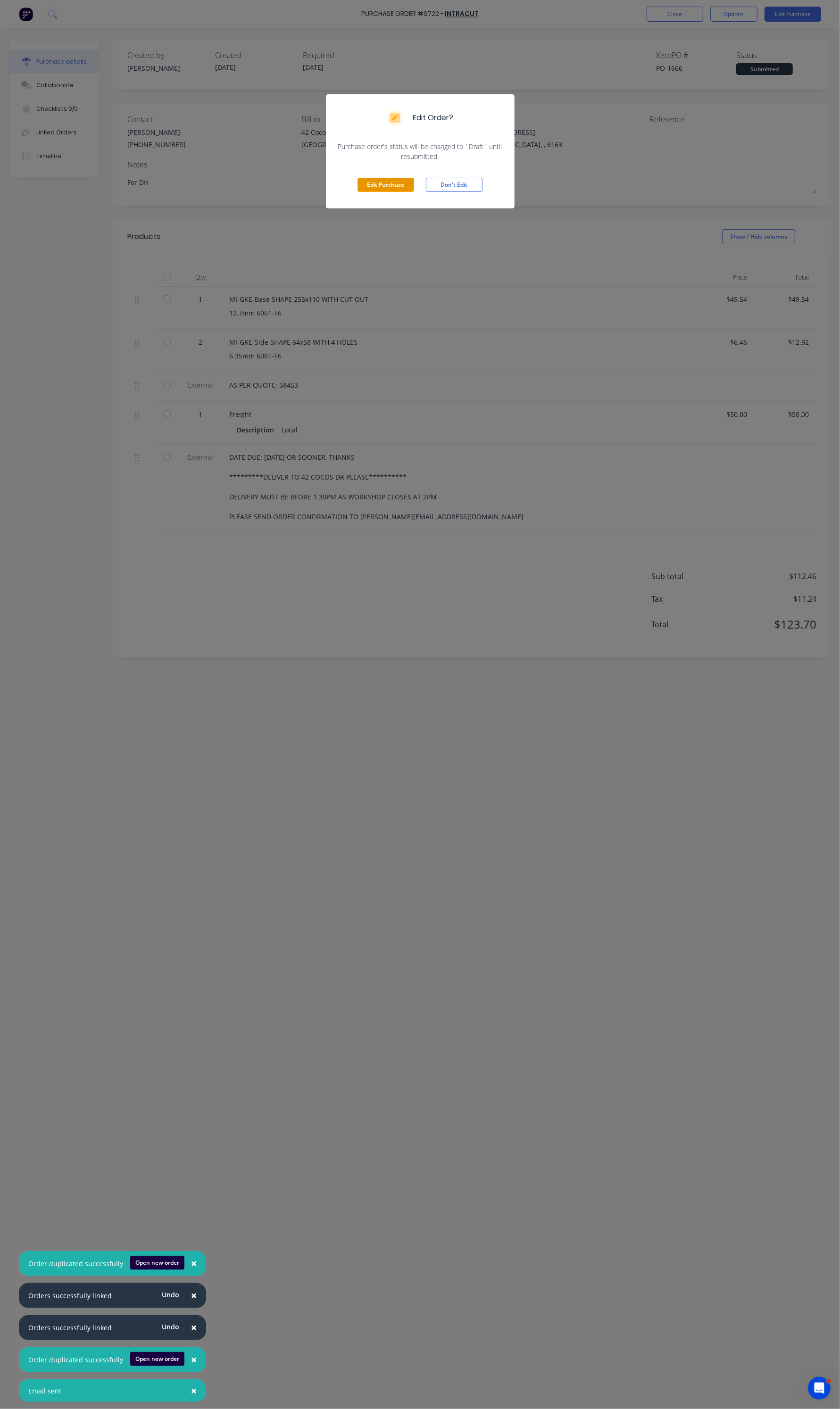
click at [369, 180] on button "Edit Purchase" at bounding box center [386, 185] width 57 height 14
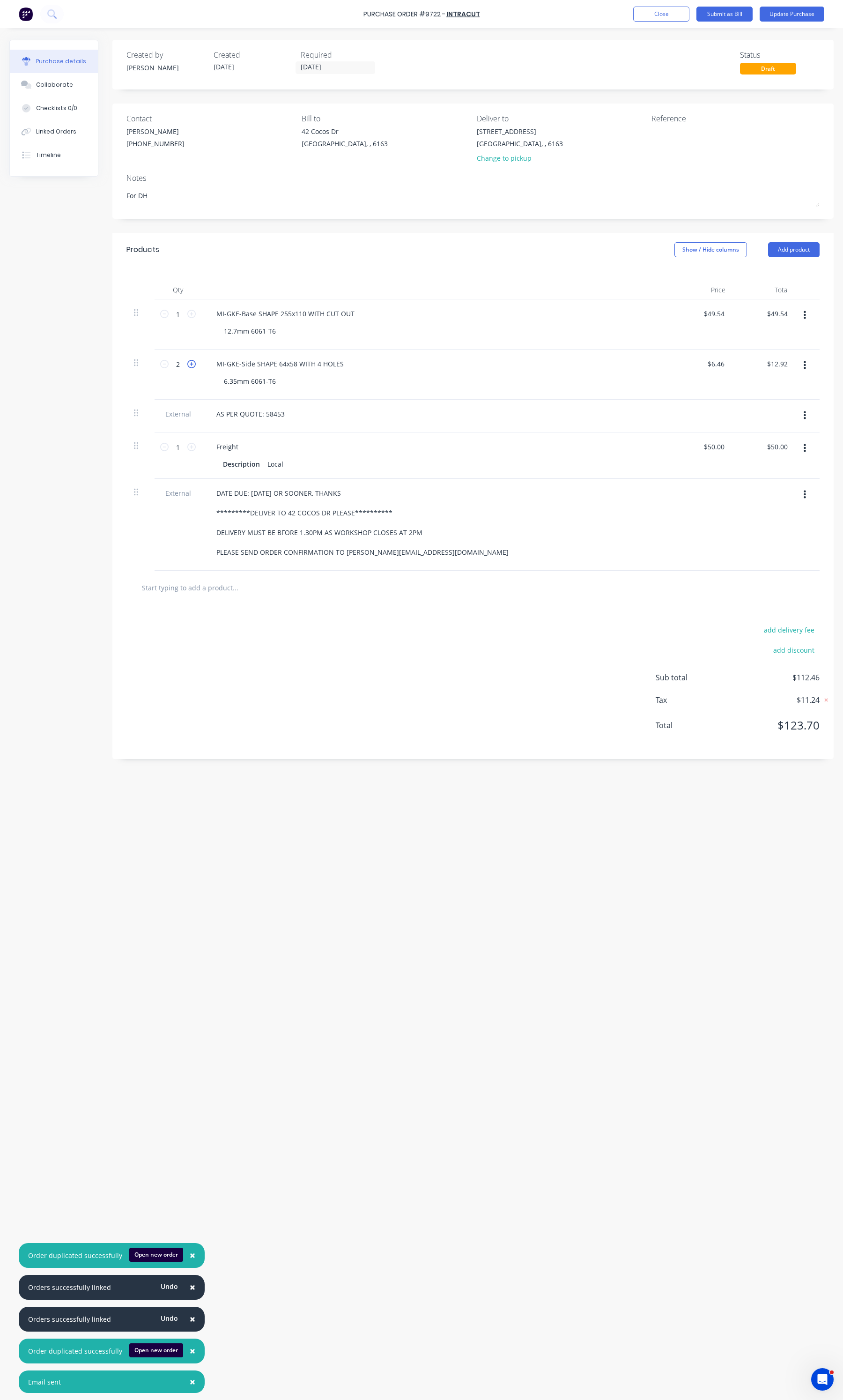
click at [190, 368] on icon at bounding box center [191, 364] width 9 height 9
type textarea "x"
type input "3"
type input "$19.38"
click at [190, 368] on icon at bounding box center [191, 364] width 9 height 9
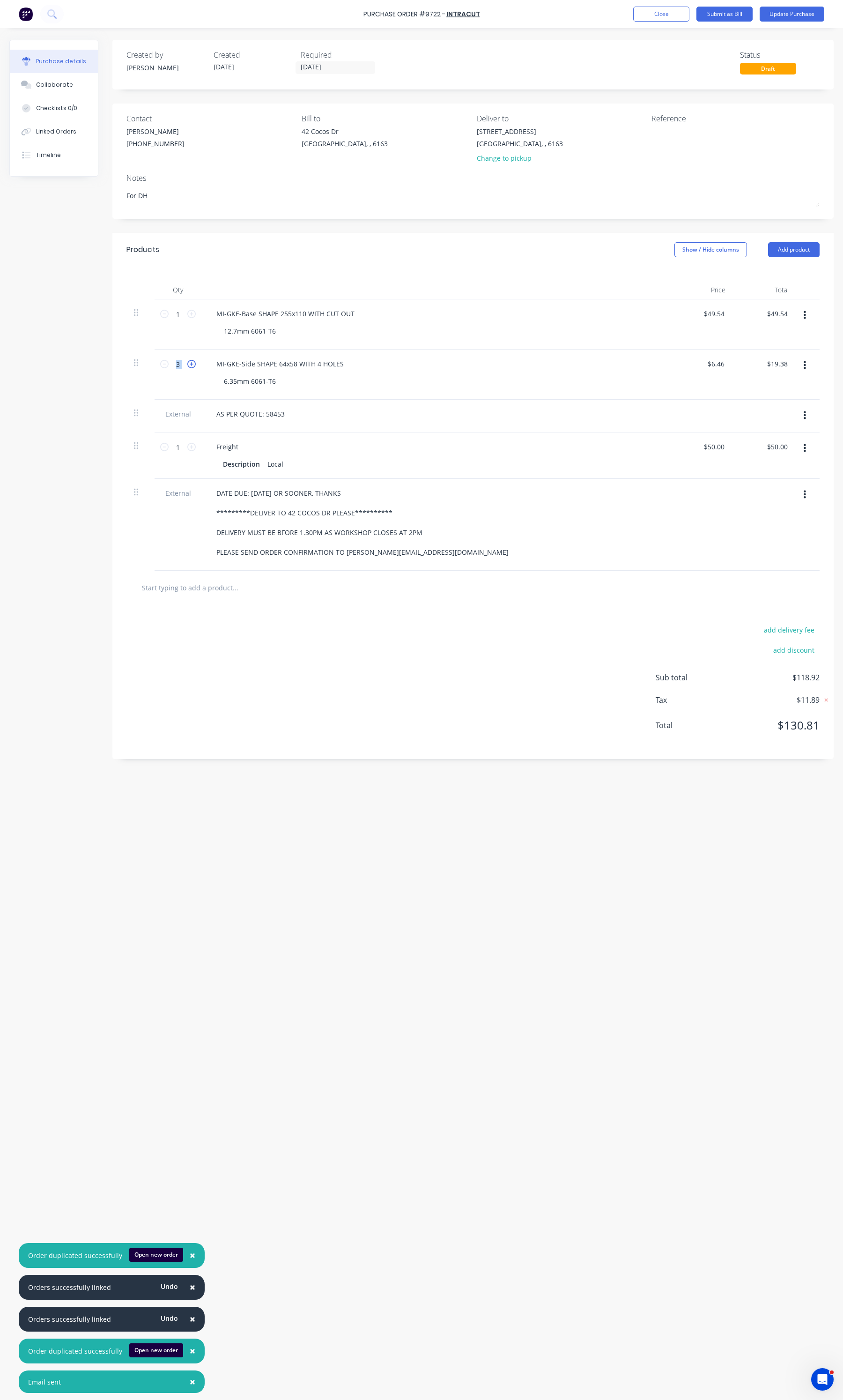
type textarea "x"
type input "4"
type input "$25.84"
click at [749, 10] on button "Update Purchase" at bounding box center [792, 14] width 65 height 15
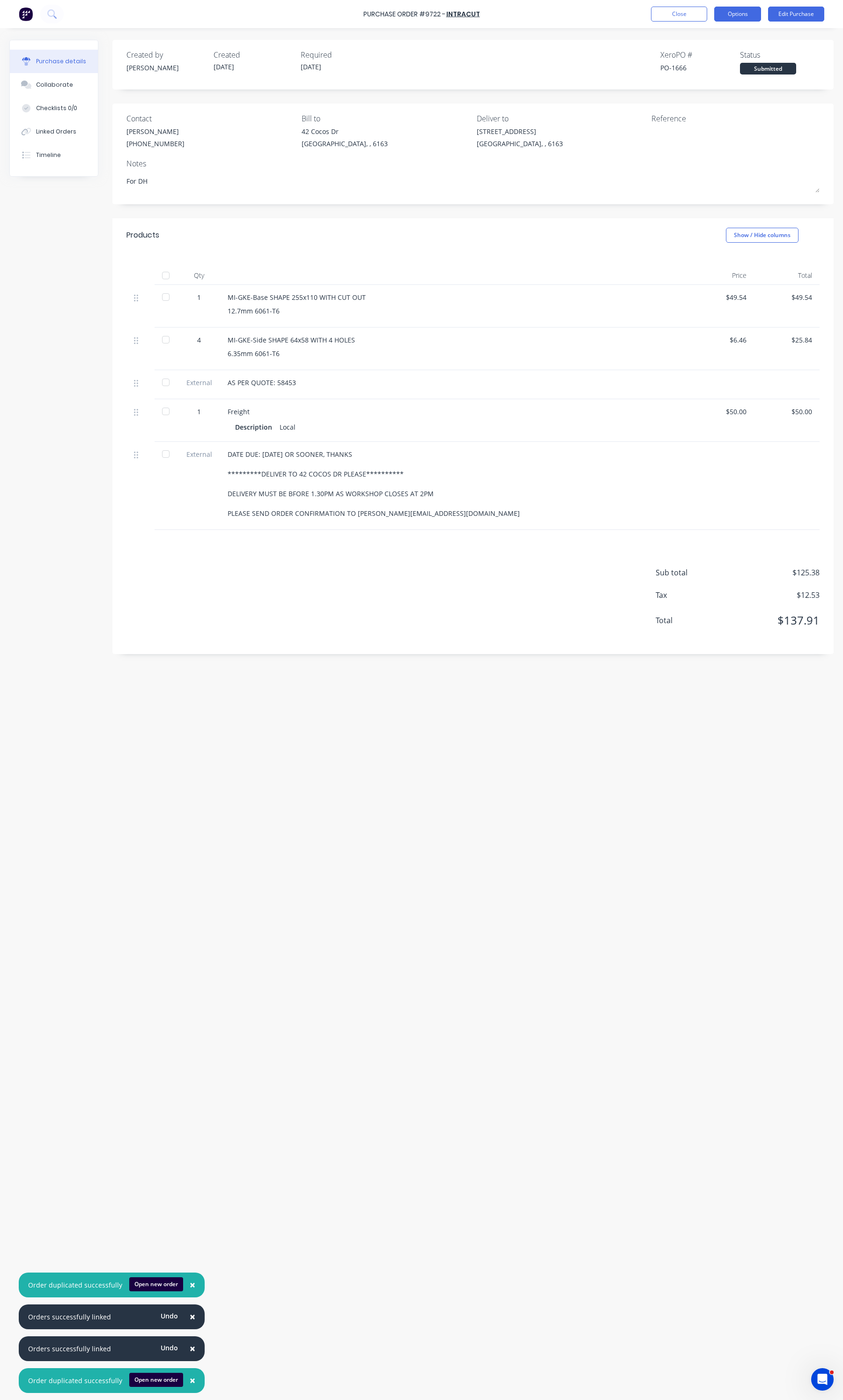
click at [736, 10] on button "Options" at bounding box center [738, 14] width 47 height 15
click at [697, 38] on div "Print / Email" at bounding box center [717, 38] width 72 height 14
click at [695, 60] on div "With pricing" at bounding box center [717, 57] width 72 height 14
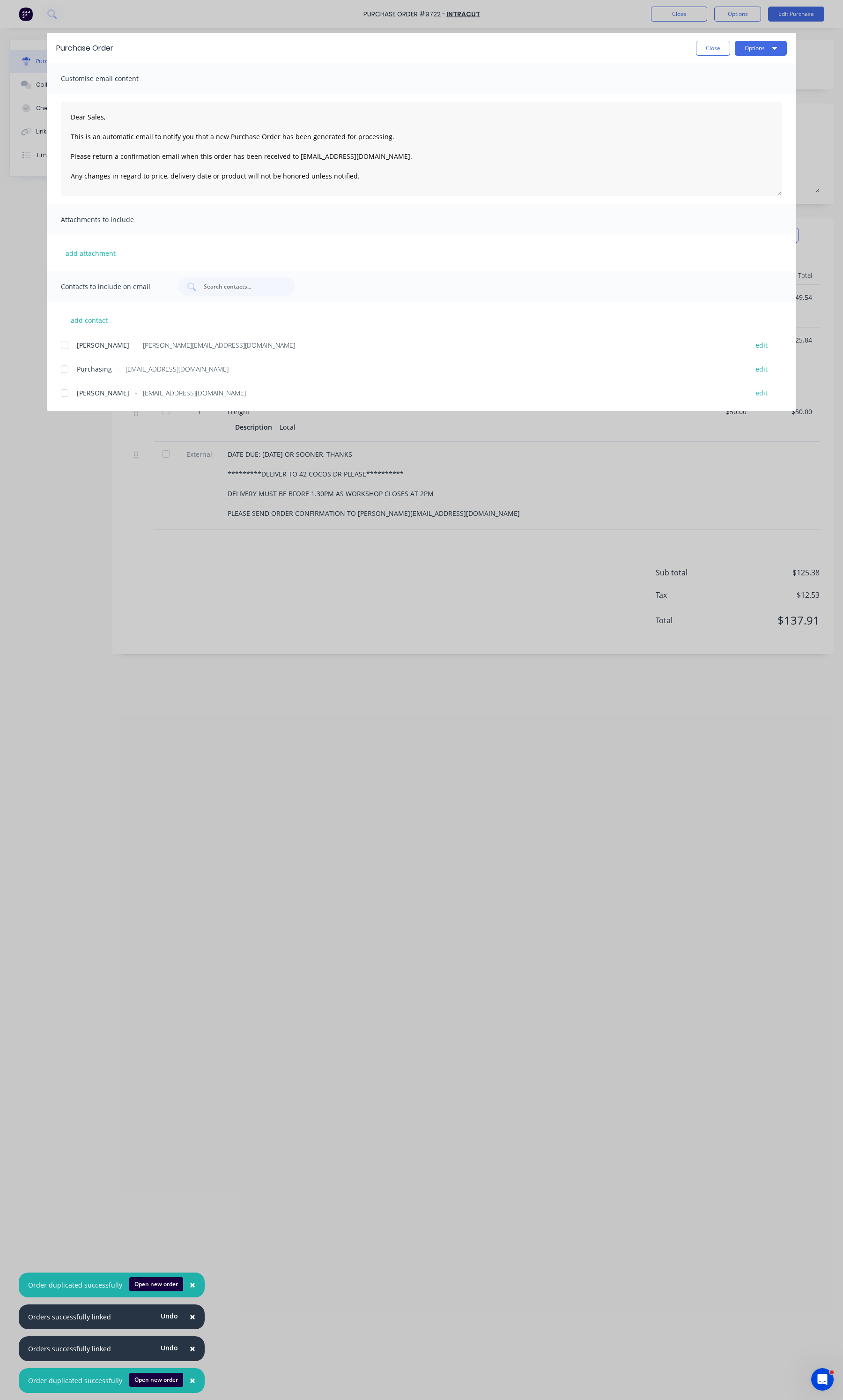
click at [122, 339] on div "Daniel - daniel@falconeng95.com.au edit" at bounding box center [429, 344] width 735 height 13
click at [746, 50] on button "Options" at bounding box center [760, 48] width 52 height 15
click at [725, 116] on div "Email" at bounding box center [742, 109] width 72 height 14
click at [749, 52] on button "Options" at bounding box center [760, 48] width 52 height 15
click at [727, 107] on div "Email" at bounding box center [742, 109] width 72 height 14
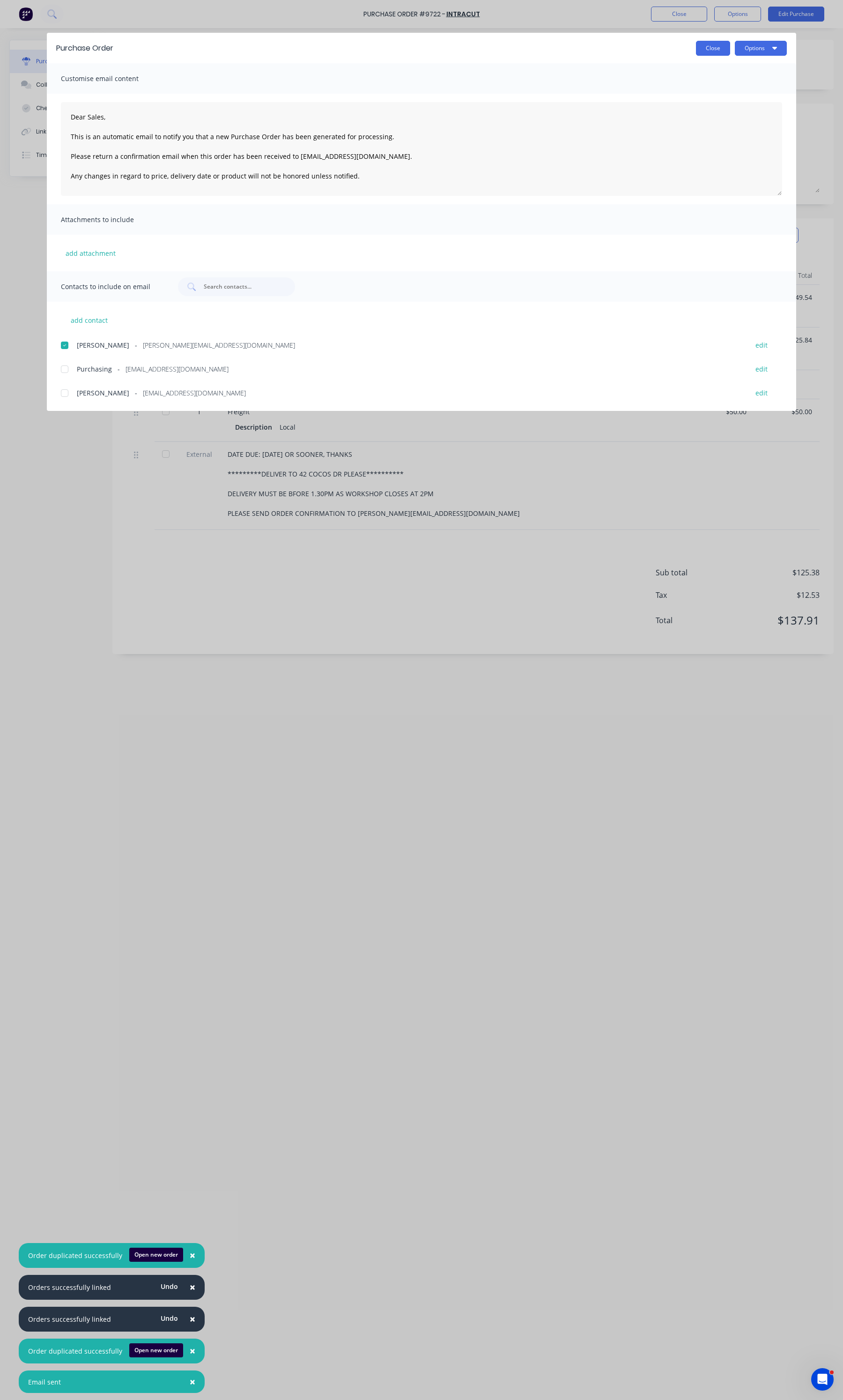
click at [709, 48] on button "Close" at bounding box center [713, 48] width 34 height 15
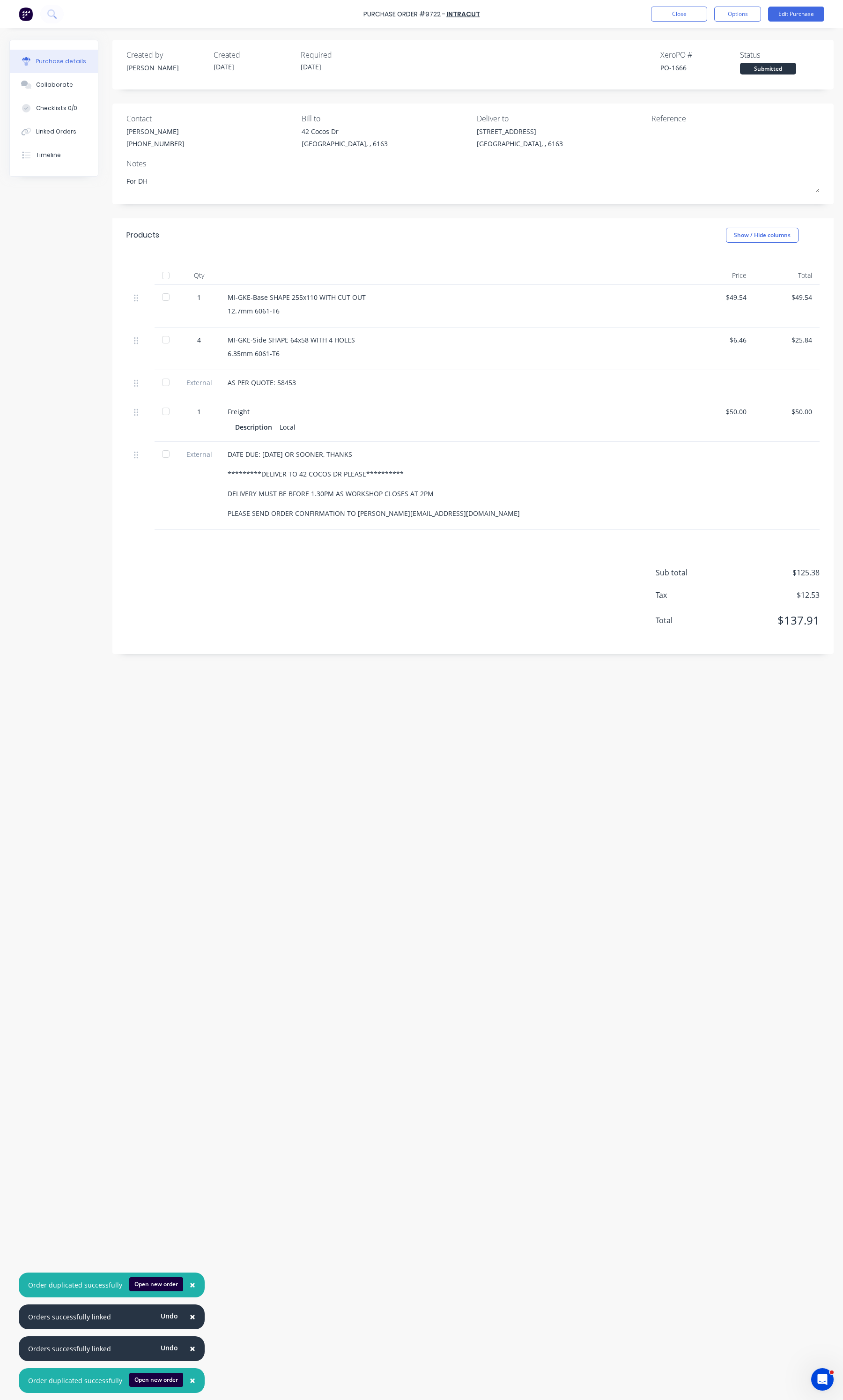
type textarea "x"
click at [656, 21] on button "Close" at bounding box center [679, 14] width 56 height 15
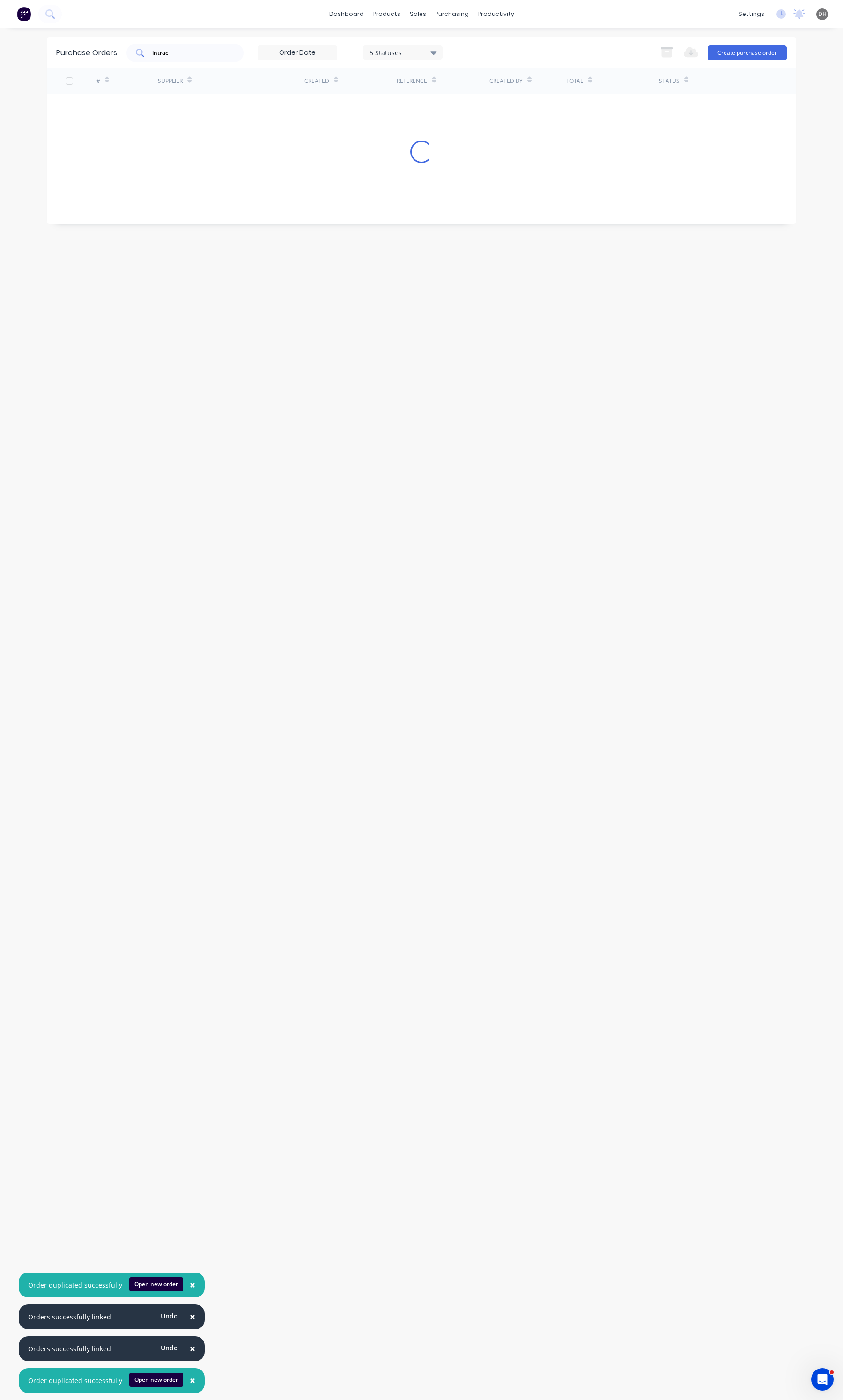
click at [160, 47] on div "intrac" at bounding box center [185, 53] width 117 height 19
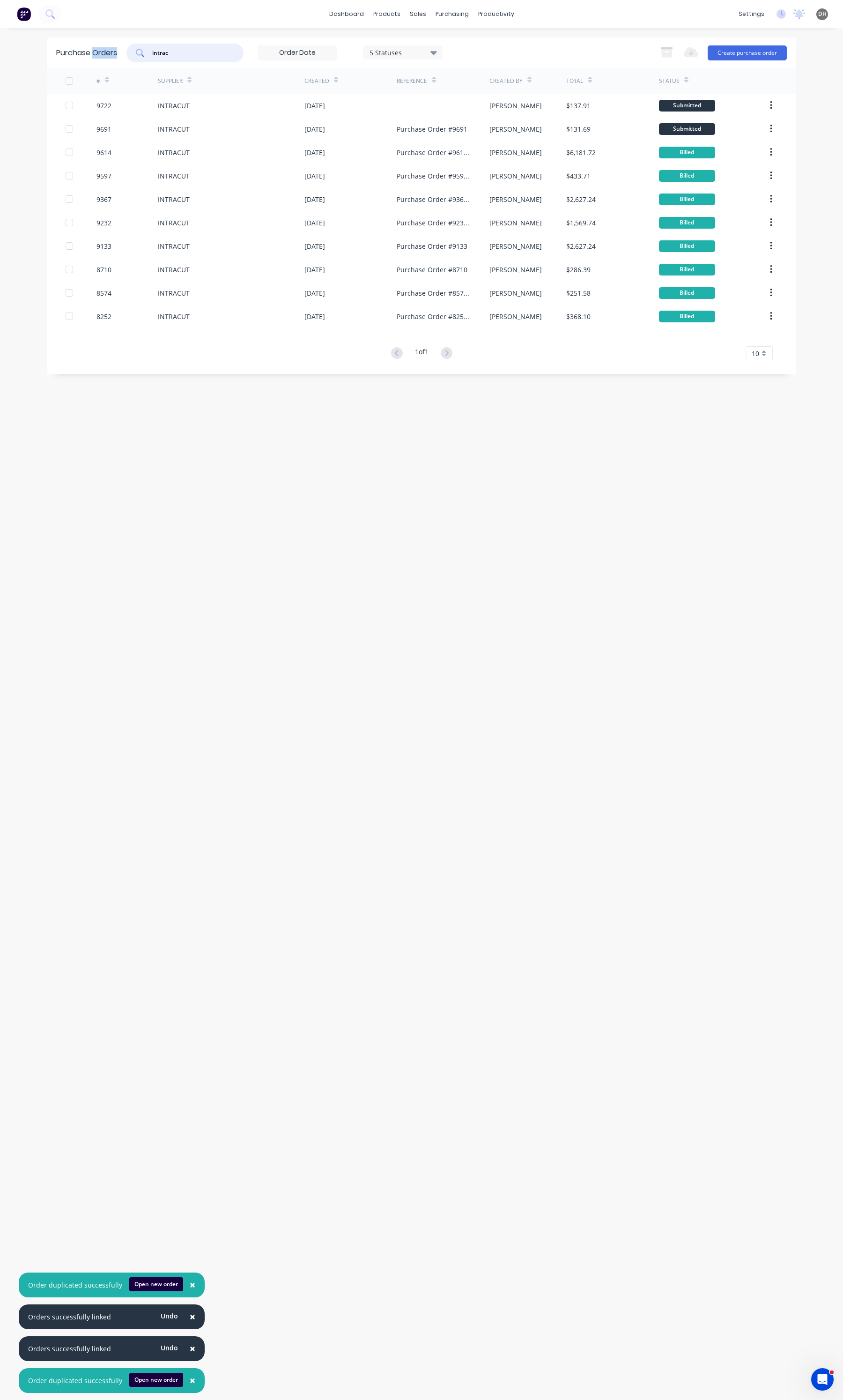
click at [160, 47] on div "intrac" at bounding box center [185, 53] width 117 height 19
click at [172, 50] on input "intrac" at bounding box center [190, 53] width 78 height 9
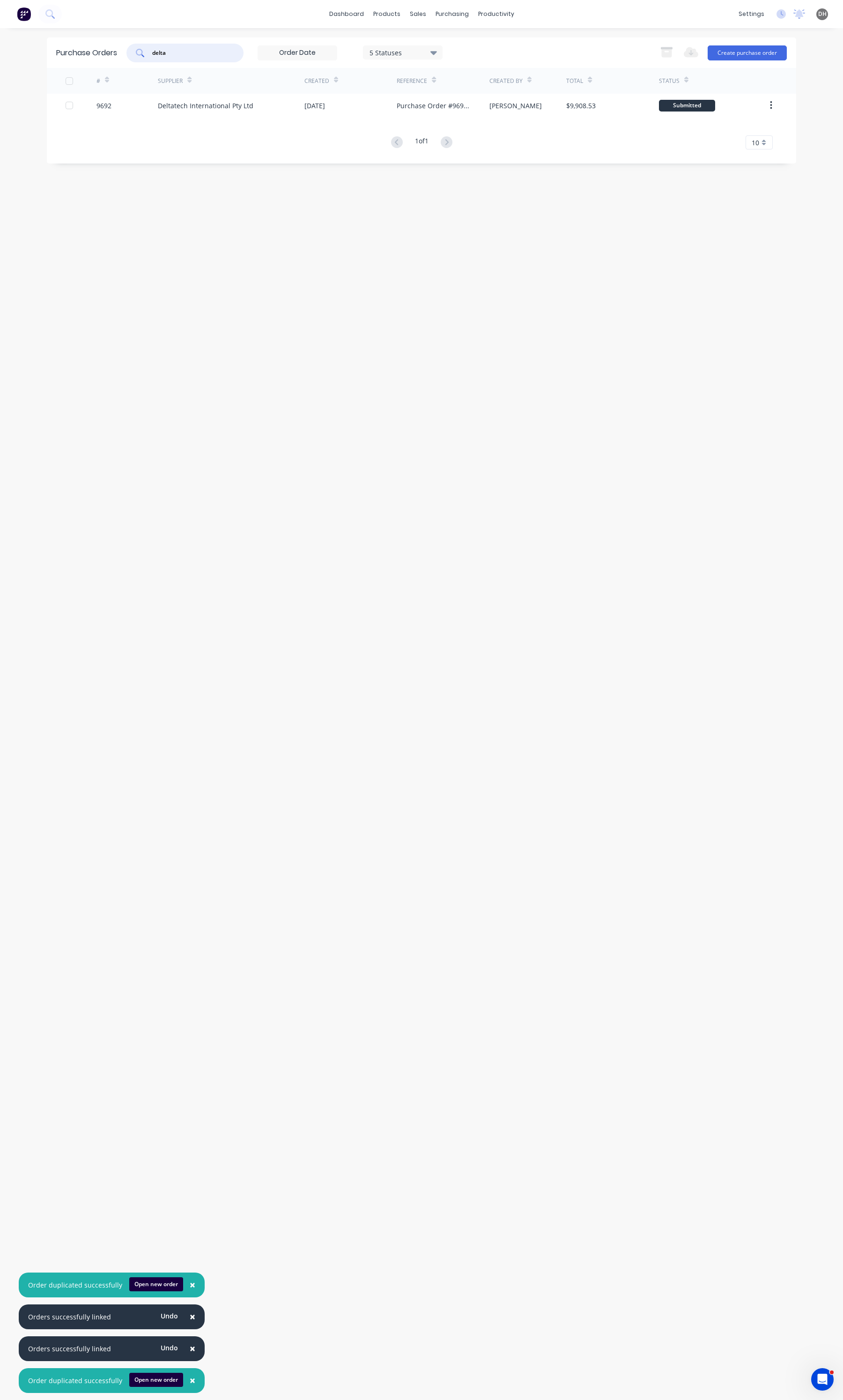
type input "delta"
click at [269, 113] on div "Deltatech International Pty Ltd" at bounding box center [231, 105] width 147 height 23
type textarea "x"
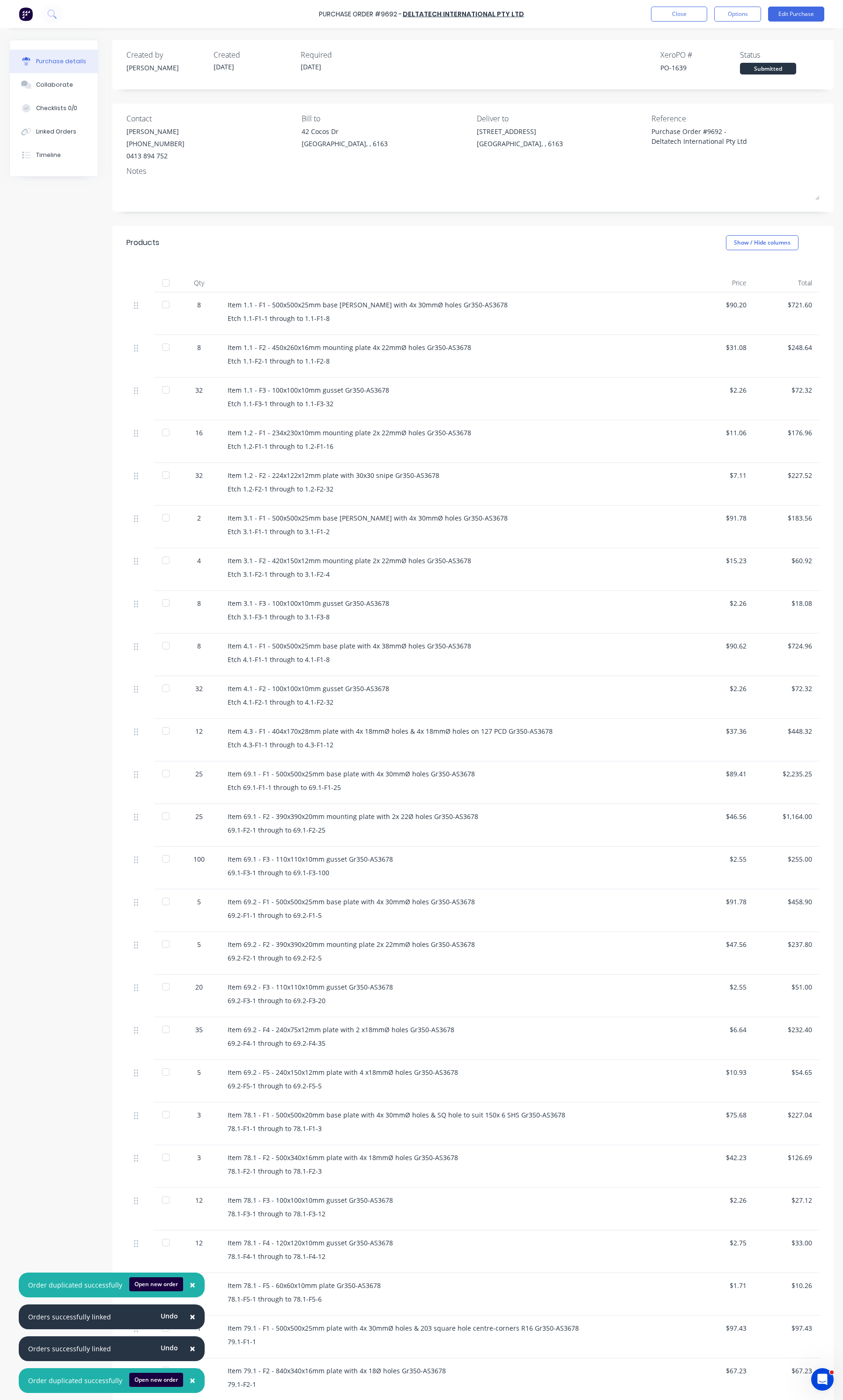
drag, startPoint x: 427, startPoint y: 76, endPoint x: 312, endPoint y: 1, distance: 137.3
click at [427, 74] on div "Created by Bevan Created 19/09/25 Required 25/09/25 Xero PO # PO-1639 Status Su…" at bounding box center [473, 64] width 721 height 50
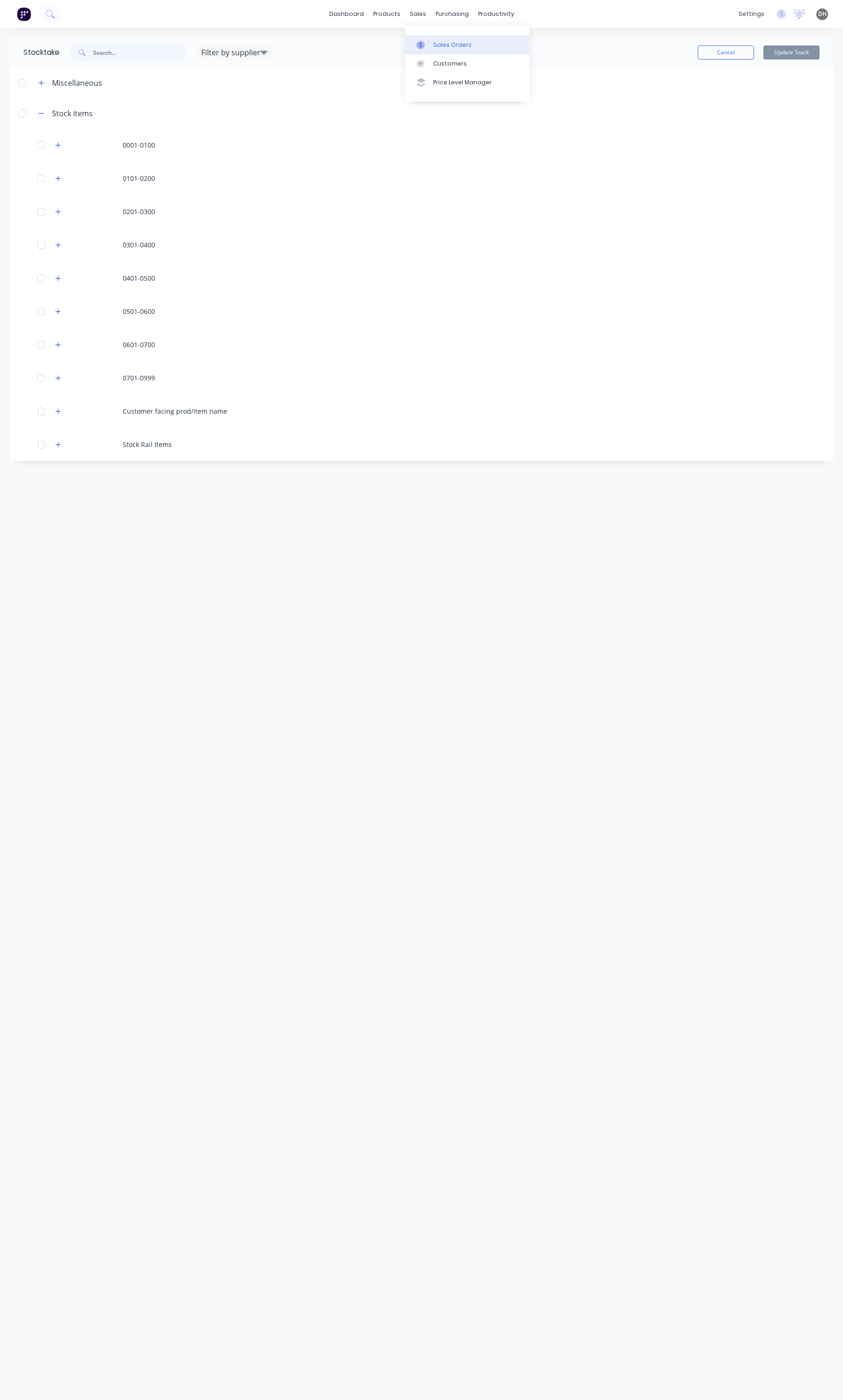
click at [427, 38] on link "Sales Orders" at bounding box center [467, 44] width 124 height 19
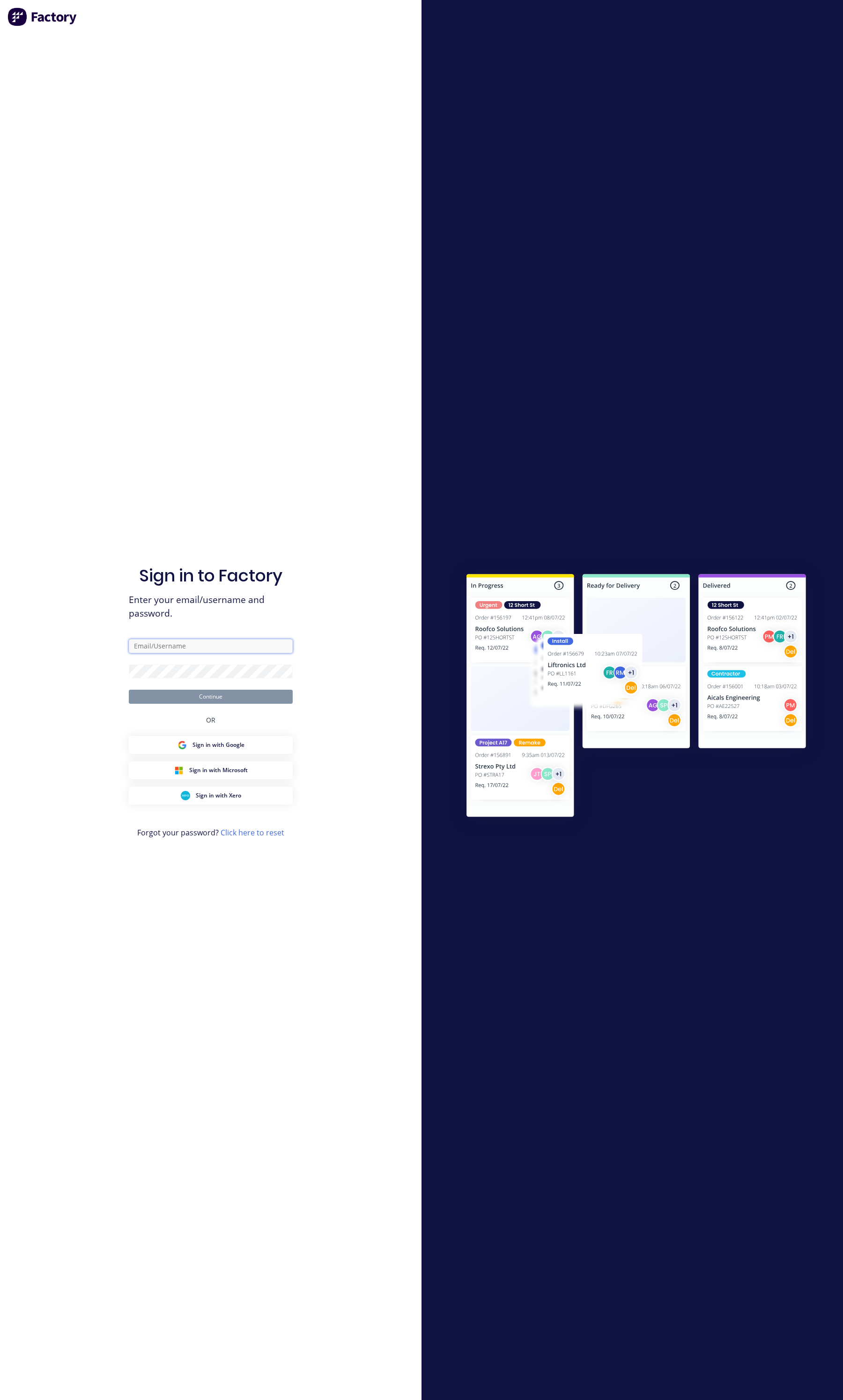
type input "[PERSON_NAME][EMAIL_ADDRESS][DOMAIN_NAME]"
click at [221, 687] on form "[PERSON_NAME][EMAIL_ADDRESS][DOMAIN_NAME] Continue" at bounding box center [211, 672] width 164 height 65
click at [216, 695] on button "Continue" at bounding box center [211, 696] width 164 height 14
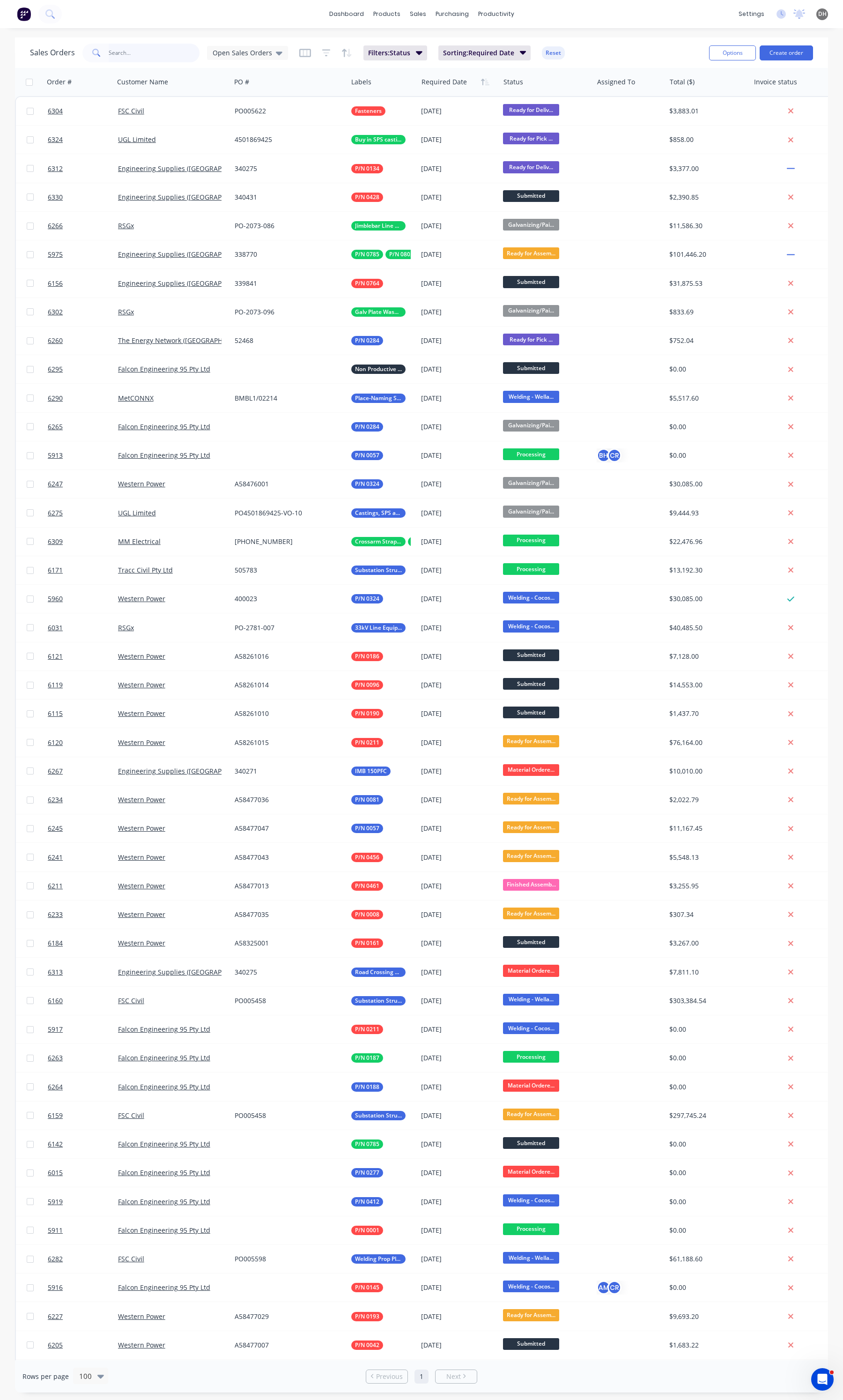
click at [158, 52] on input "text" at bounding box center [154, 53] width 91 height 19
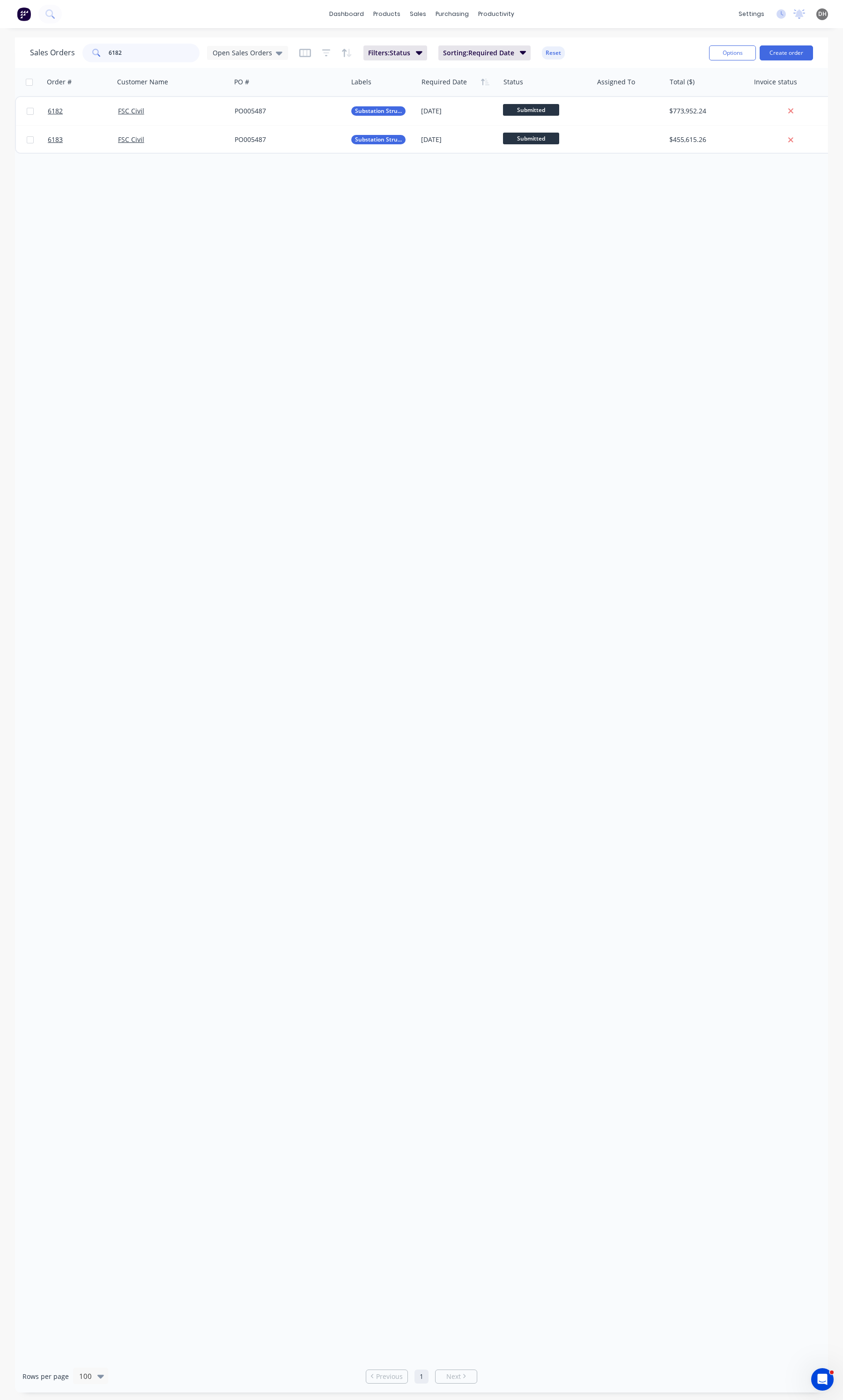
type input "6182"
click at [179, 114] on div "FSC Civil" at bounding box center [170, 111] width 104 height 9
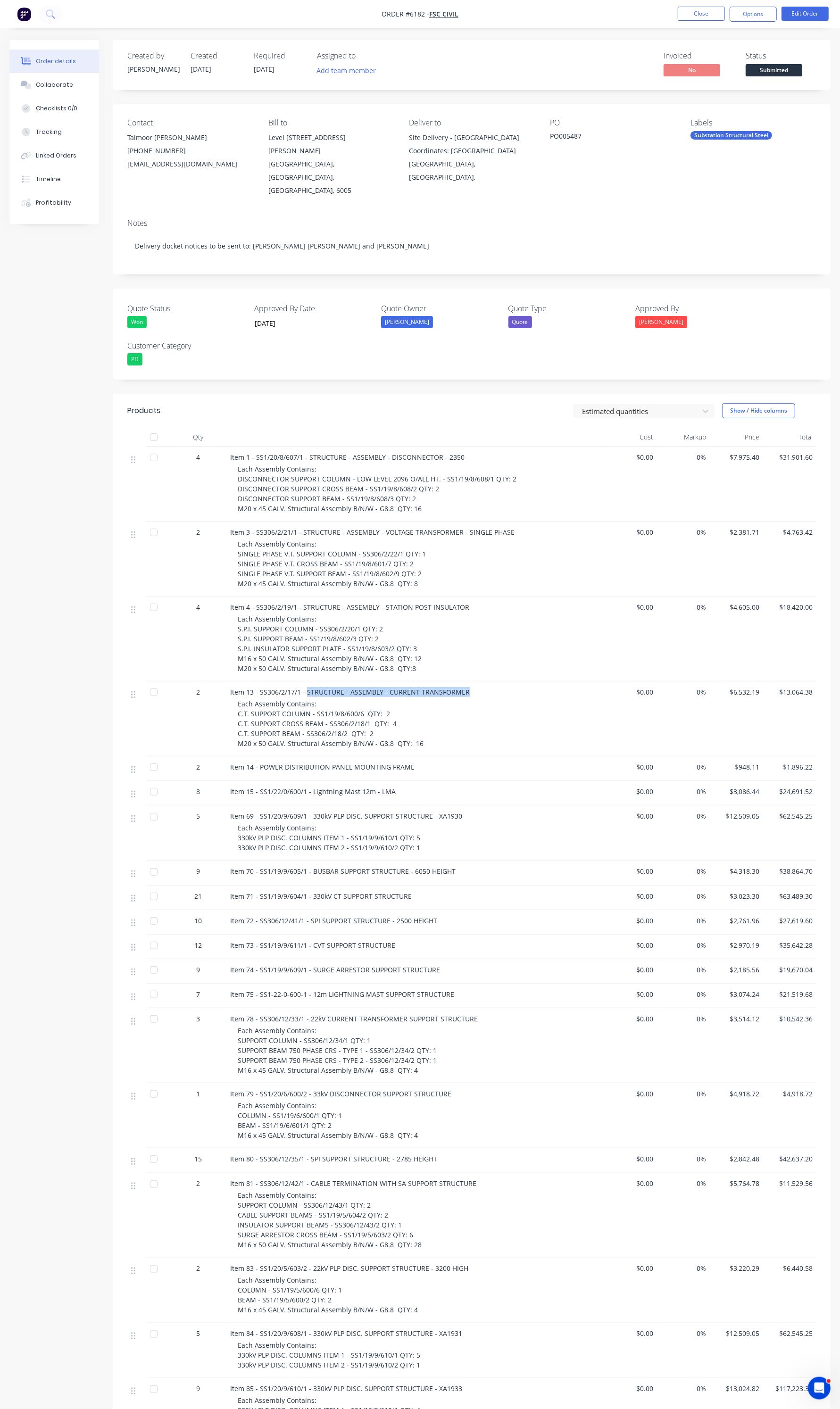
drag, startPoint x: 475, startPoint y: 662, endPoint x: 307, endPoint y: 666, distance: 168.0
click at [307, 687] on div "Item 13 - SS306/2/17/1 - STRUCTURE - ASSEMBLY - CURRENT TRANSFORMER" at bounding box center [415, 692] width 370 height 10
copy span "STRUCTURE - ASSEMBLY - CURRENT TRANSFORMER"
